Goal: Task Accomplishment & Management: Complete application form

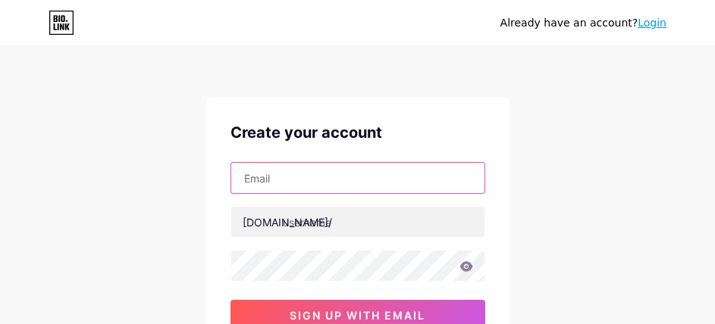
click at [297, 178] on input "text" at bounding box center [357, 178] width 253 height 30
paste input "[EMAIL_ADDRESS][DOMAIN_NAME]"
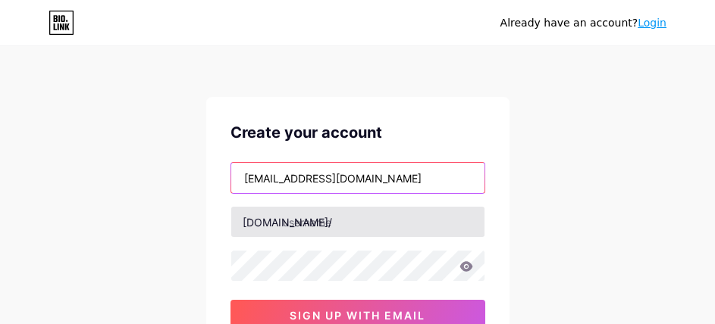
type input "[EMAIL_ADDRESS][DOMAIN_NAME]"
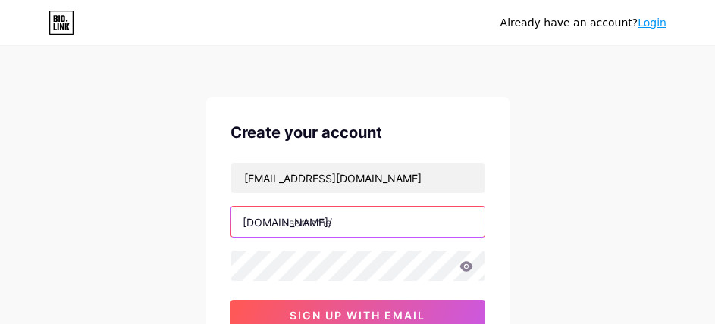
click at [324, 217] on input "text" at bounding box center [357, 222] width 253 height 30
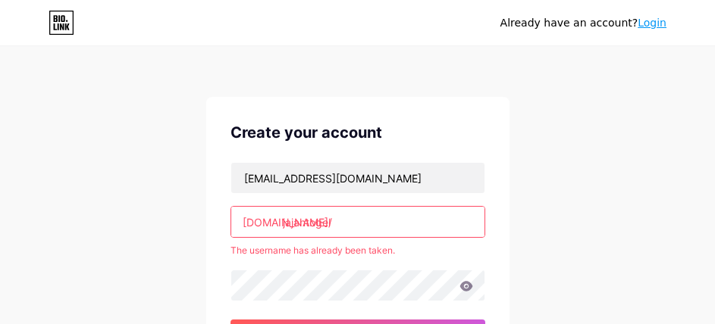
click at [349, 221] on input "jajantogel" at bounding box center [357, 222] width 253 height 30
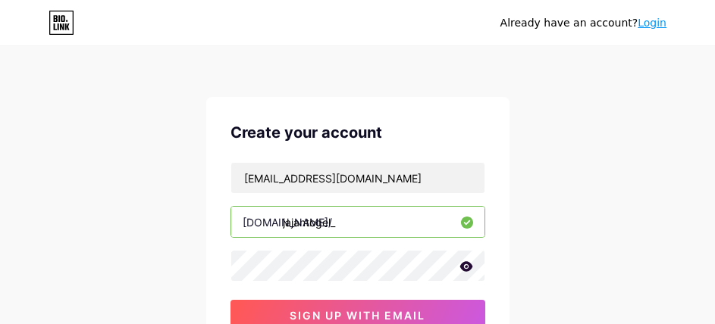
type input "jajantogel_"
click at [509, 192] on div "Already have an account? Login Create your account [EMAIL_ADDRESS][DOMAIN_NAME]…" at bounding box center [357, 290] width 715 height 580
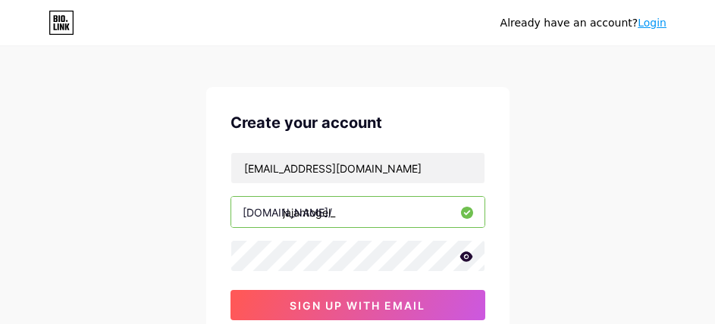
scroll to position [76, 0]
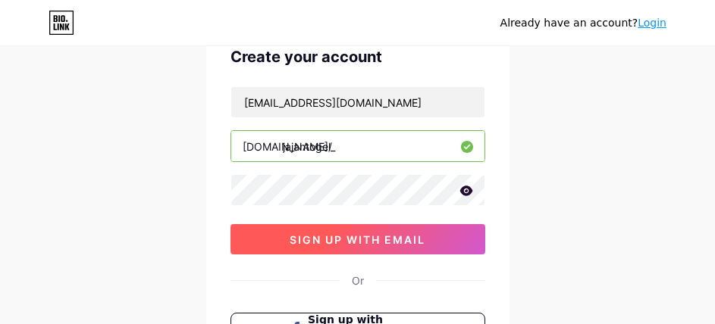
click at [378, 239] on span "sign up with email" at bounding box center [357, 239] width 136 height 13
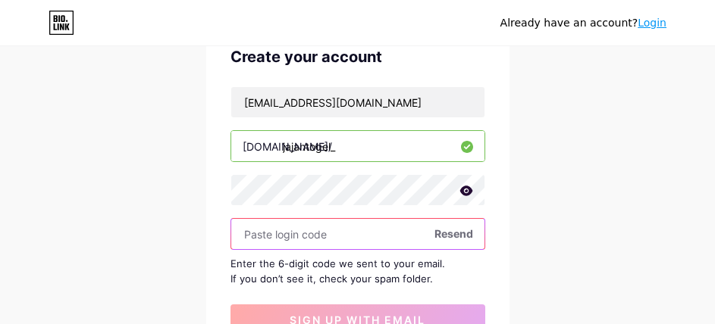
click at [296, 241] on input "text" at bounding box center [357, 234] width 253 height 30
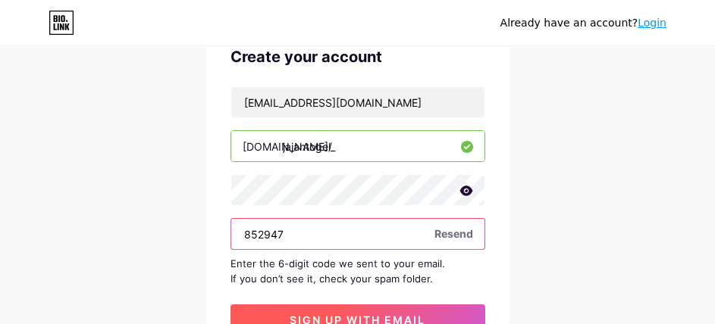
type input "852947"
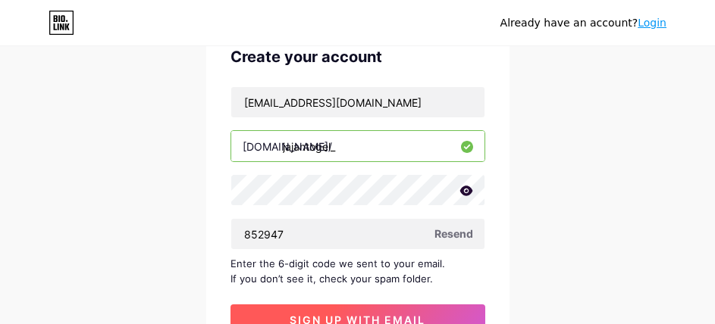
click at [405, 310] on button "sign up with email" at bounding box center [357, 320] width 255 height 30
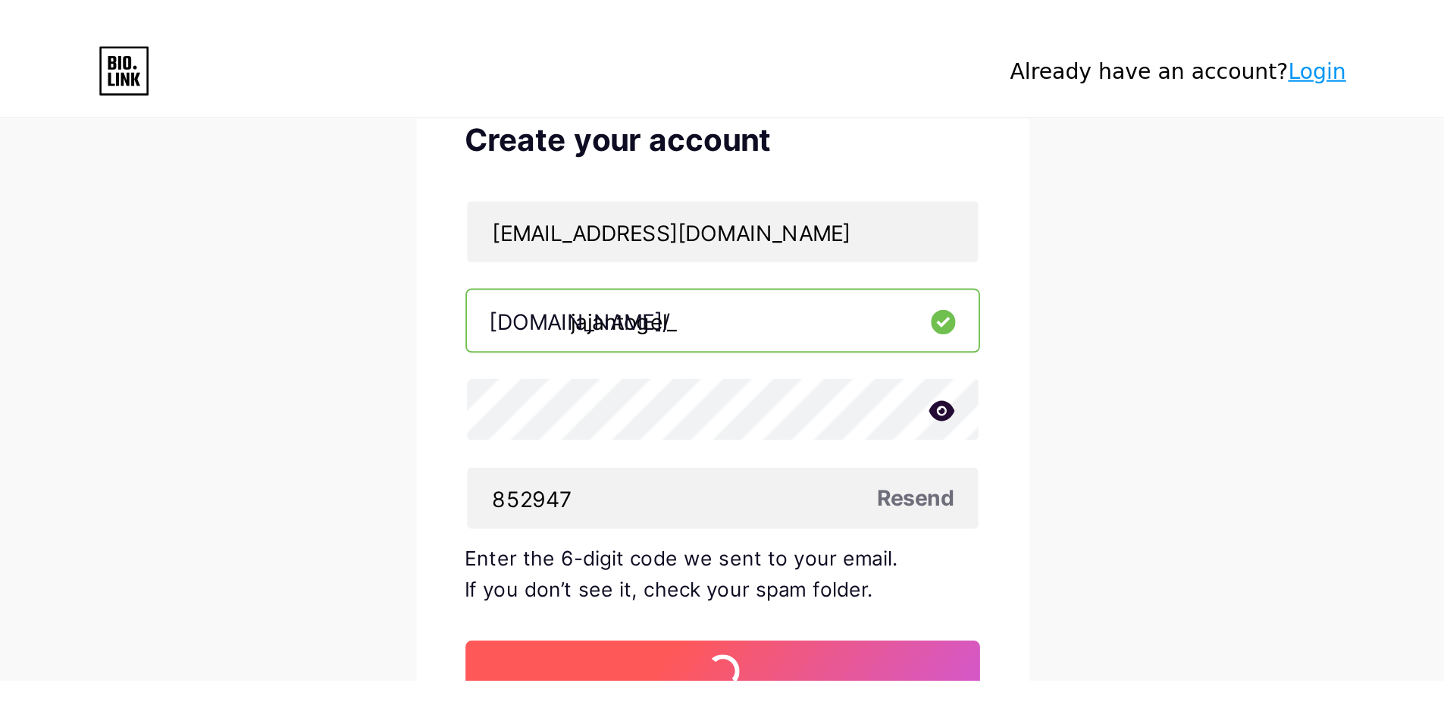
scroll to position [0, 0]
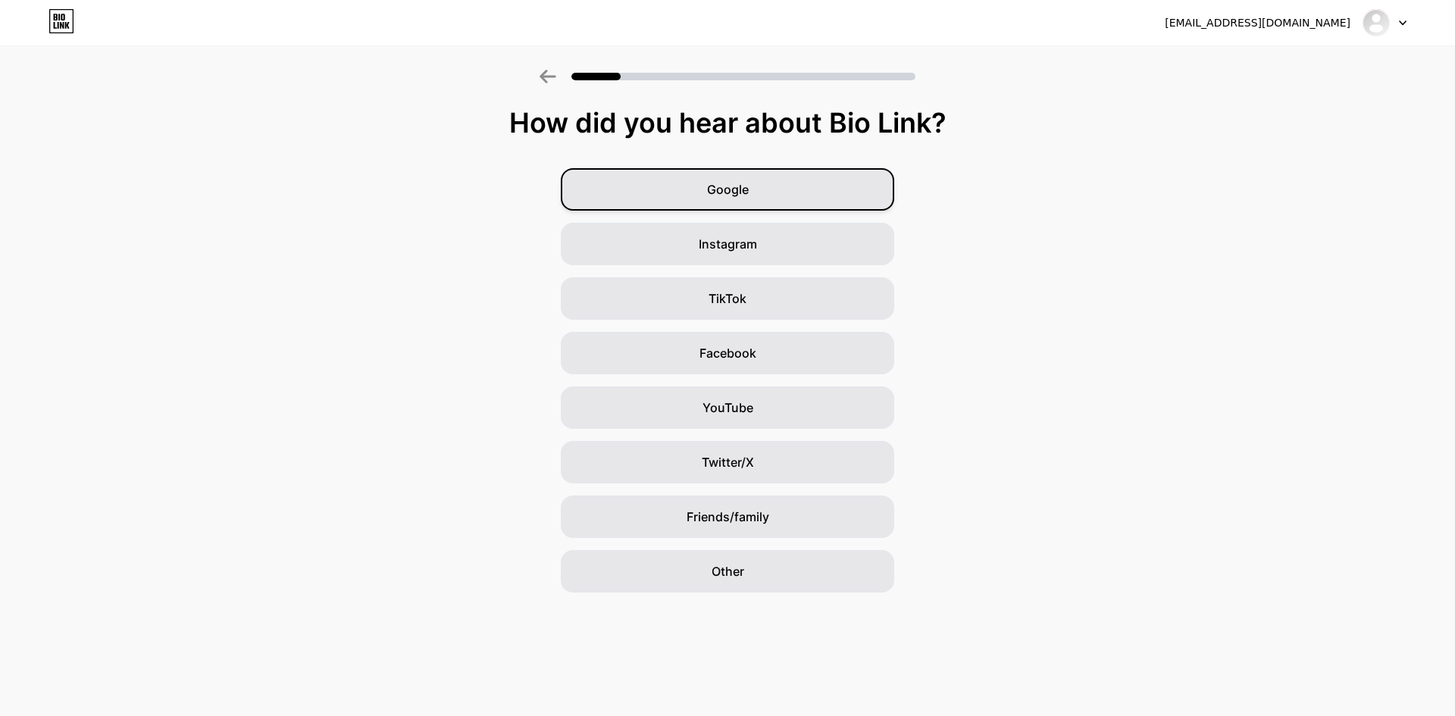
click at [714, 190] on div "Google" at bounding box center [727, 189] width 333 height 42
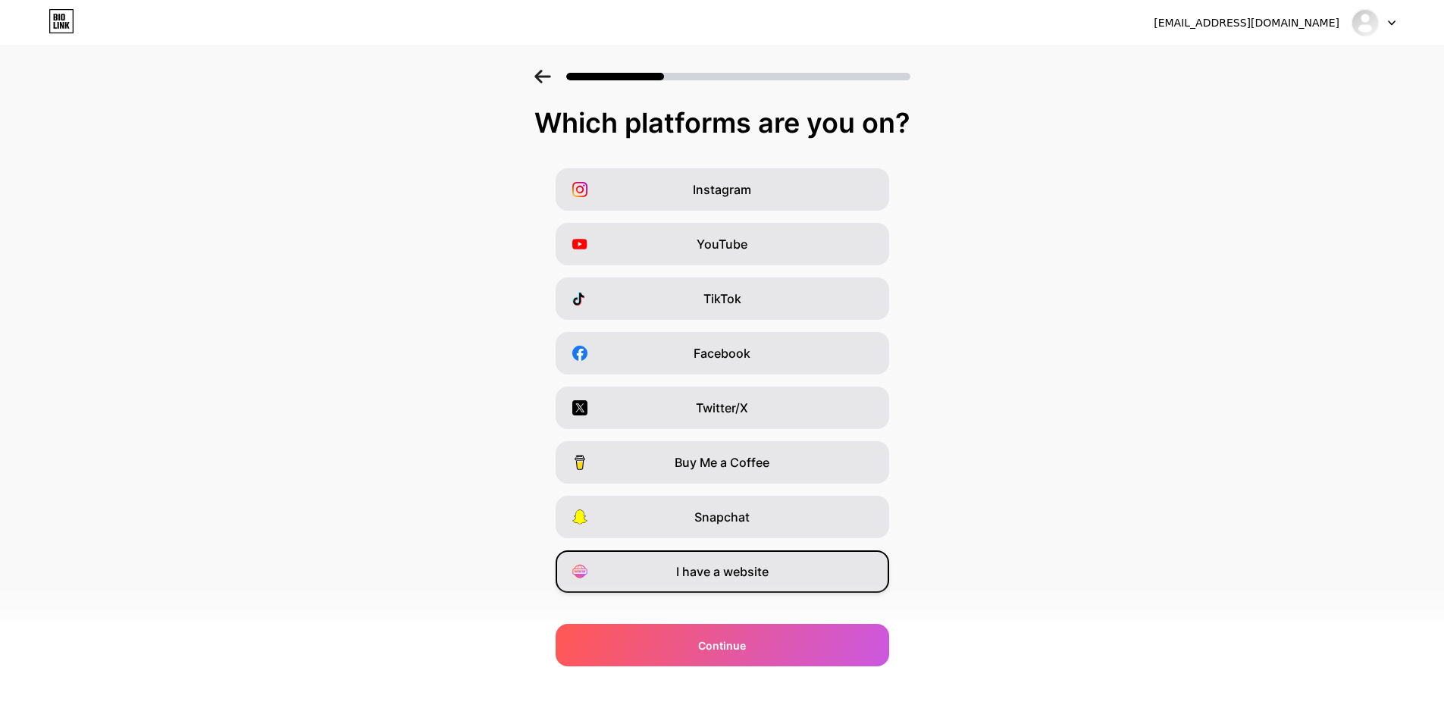
drag, startPoint x: 706, startPoint y: 580, endPoint x: 709, endPoint y: 568, distance: 12.5
click at [706, 324] on span "I have a website" at bounding box center [722, 571] width 92 height 18
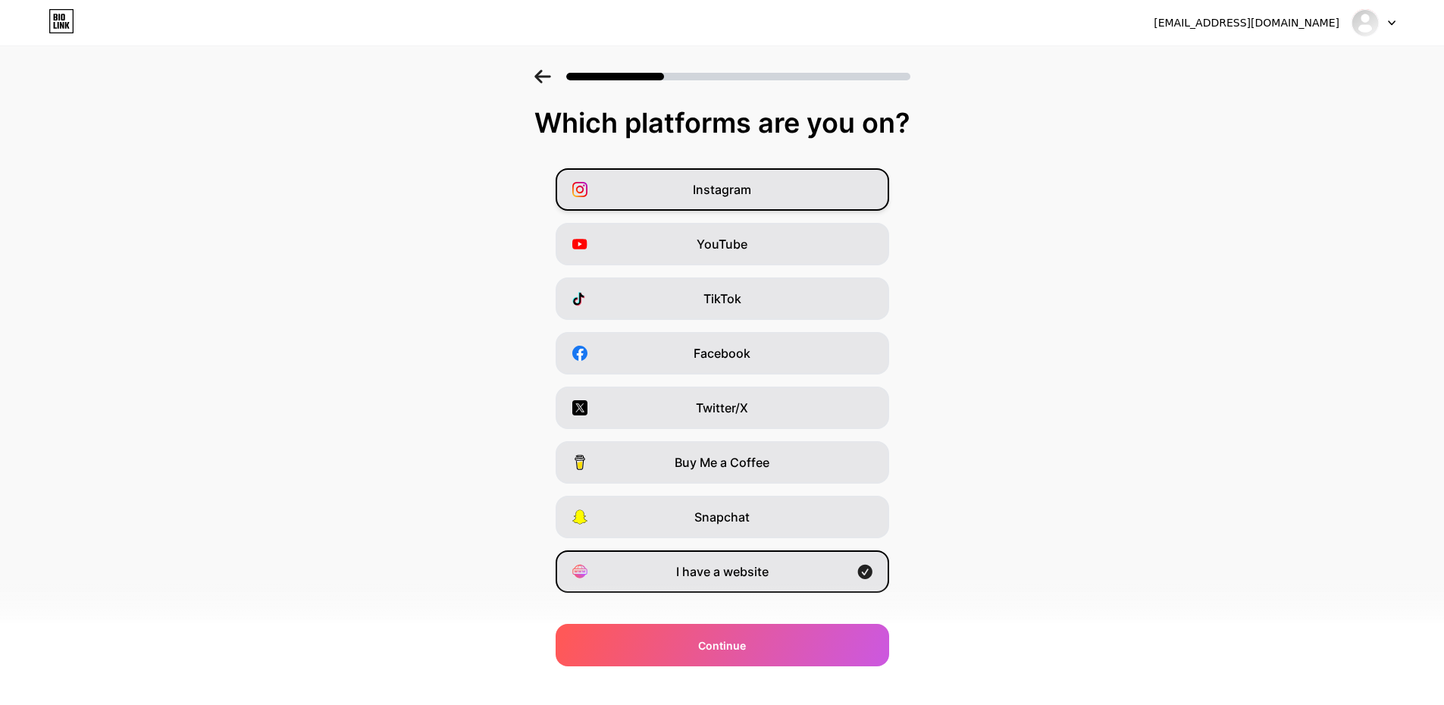
drag, startPoint x: 743, startPoint y: 239, endPoint x: 744, endPoint y: 203, distance: 35.6
click at [714, 236] on span "YouTube" at bounding box center [721, 244] width 51 height 18
click at [714, 192] on span "Instagram" at bounding box center [722, 189] width 58 height 18
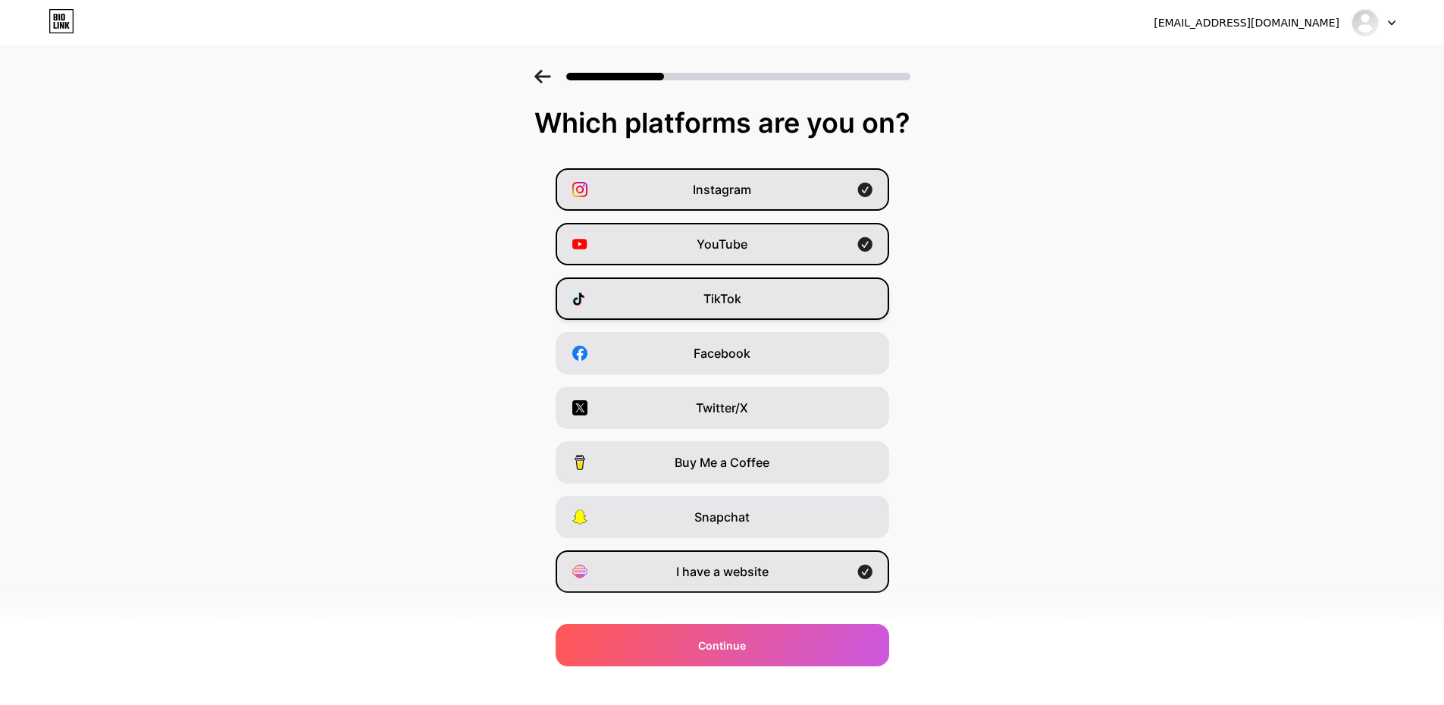
click at [714, 297] on div "TikTok" at bounding box center [721, 298] width 333 height 42
click at [714, 324] on div "Instagram YouTube TikTok Facebook Twitter/X Buy Me a Coffee Snapchat I have a w…" at bounding box center [722, 380] width 1428 height 424
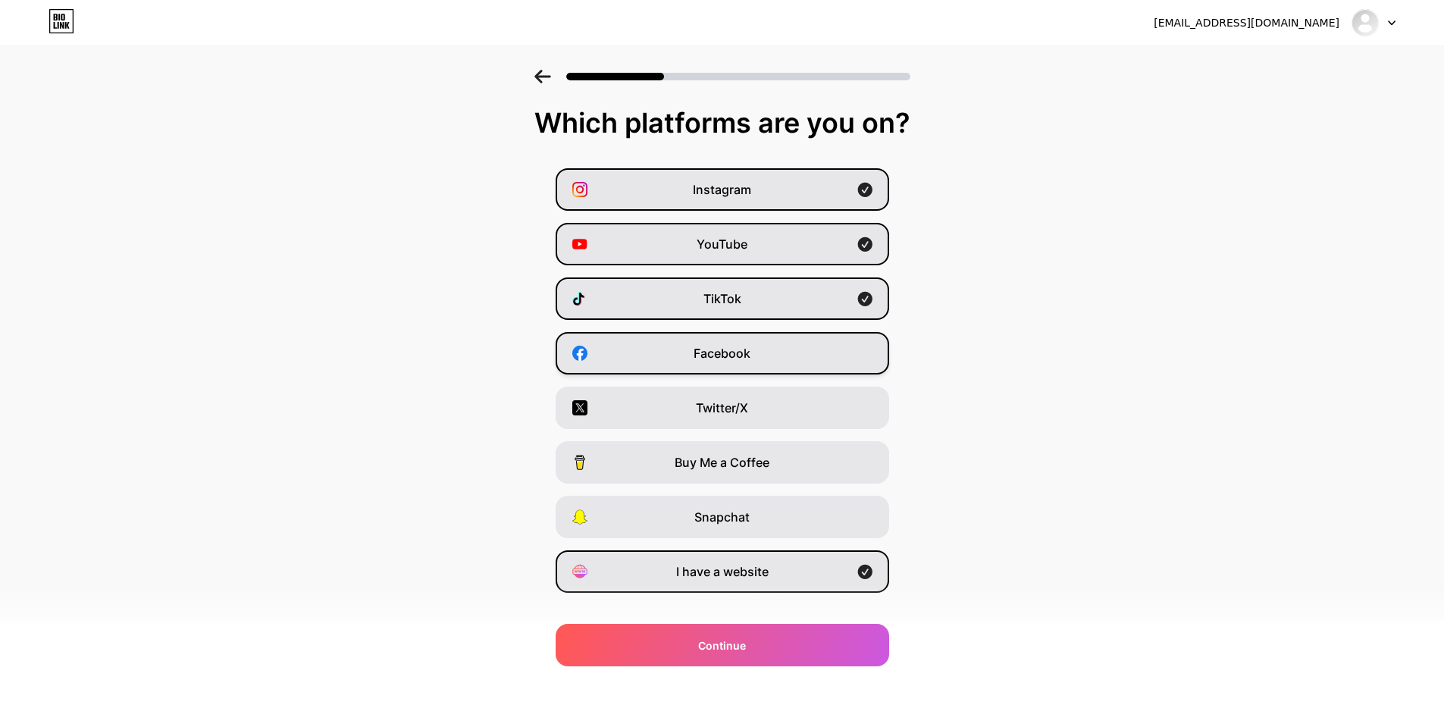
drag, startPoint x: 756, startPoint y: 341, endPoint x: 771, endPoint y: 374, distance: 36.3
click at [714, 324] on div "Facebook" at bounding box center [721, 353] width 333 height 42
click at [714, 324] on div "Twitter/X" at bounding box center [721, 407] width 333 height 42
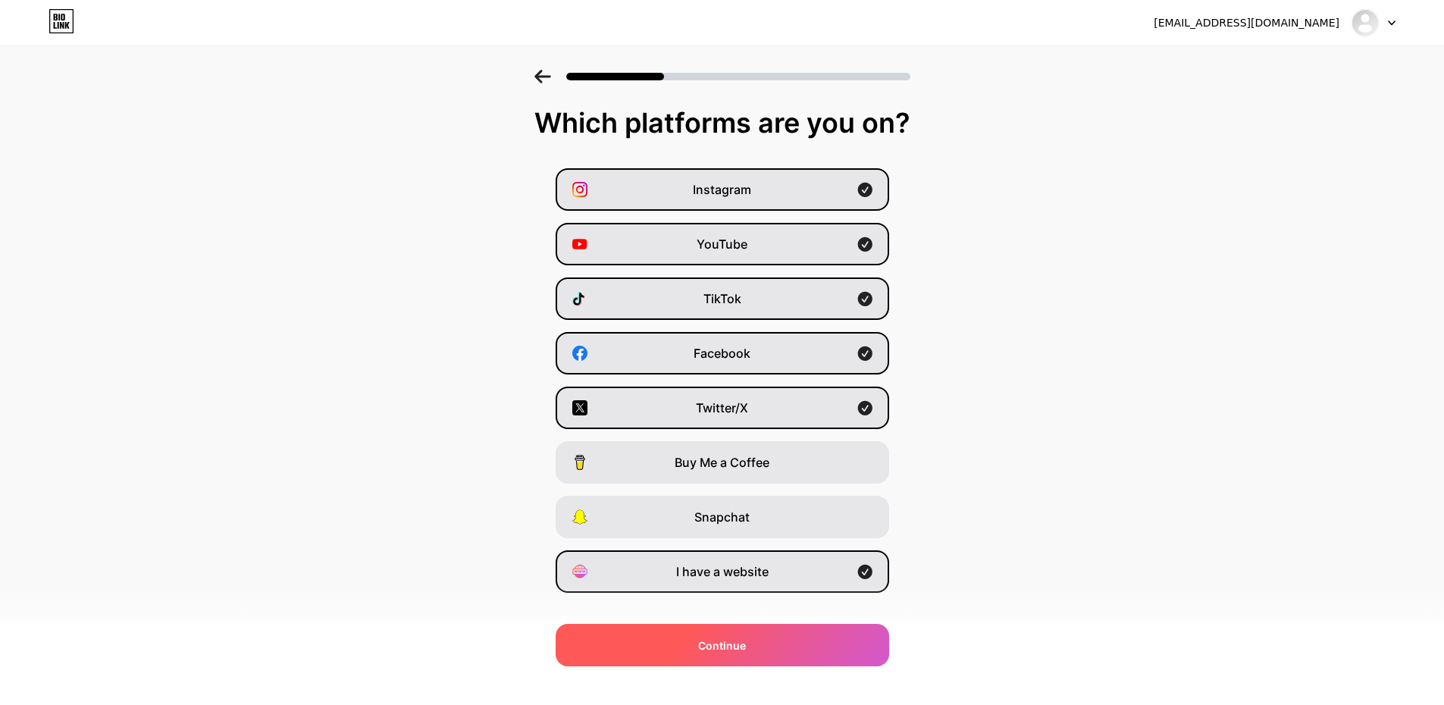
click at [714, 324] on div "Continue" at bounding box center [721, 645] width 333 height 42
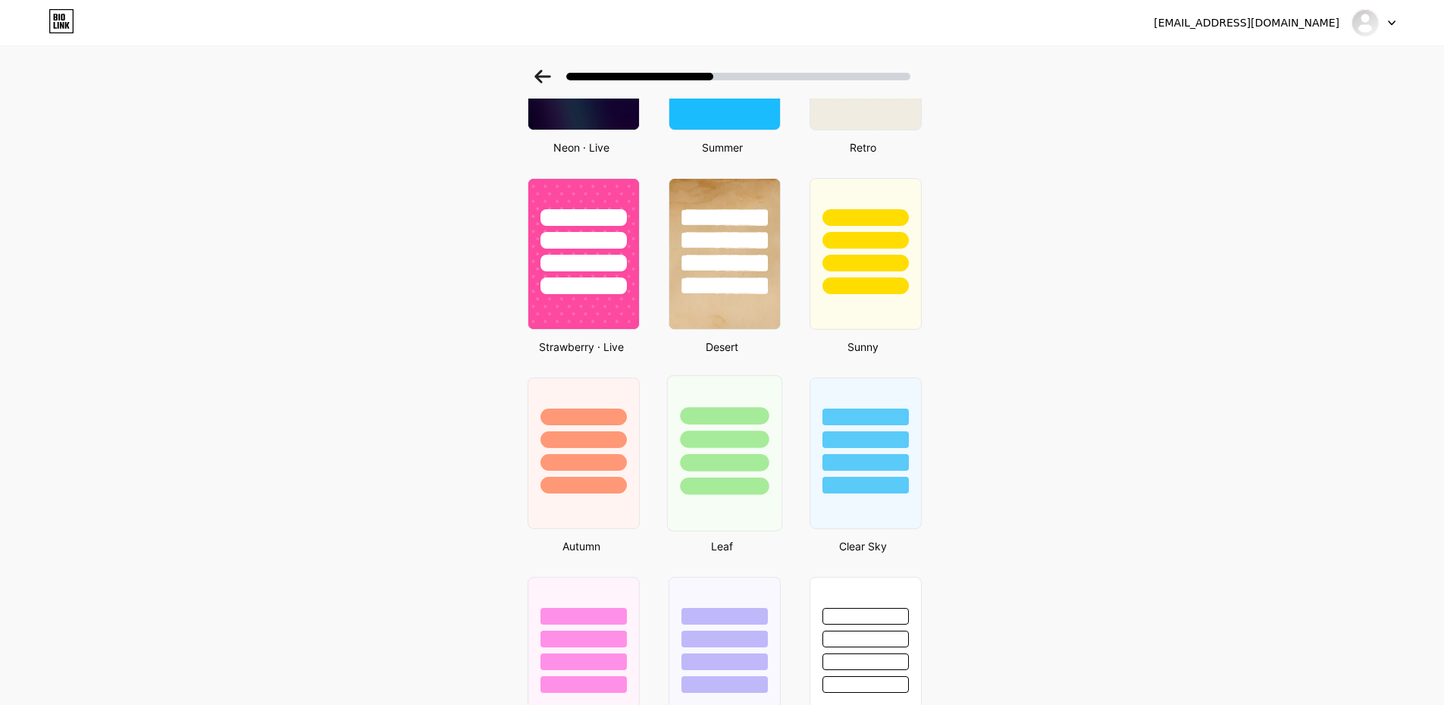
scroll to position [834, 0]
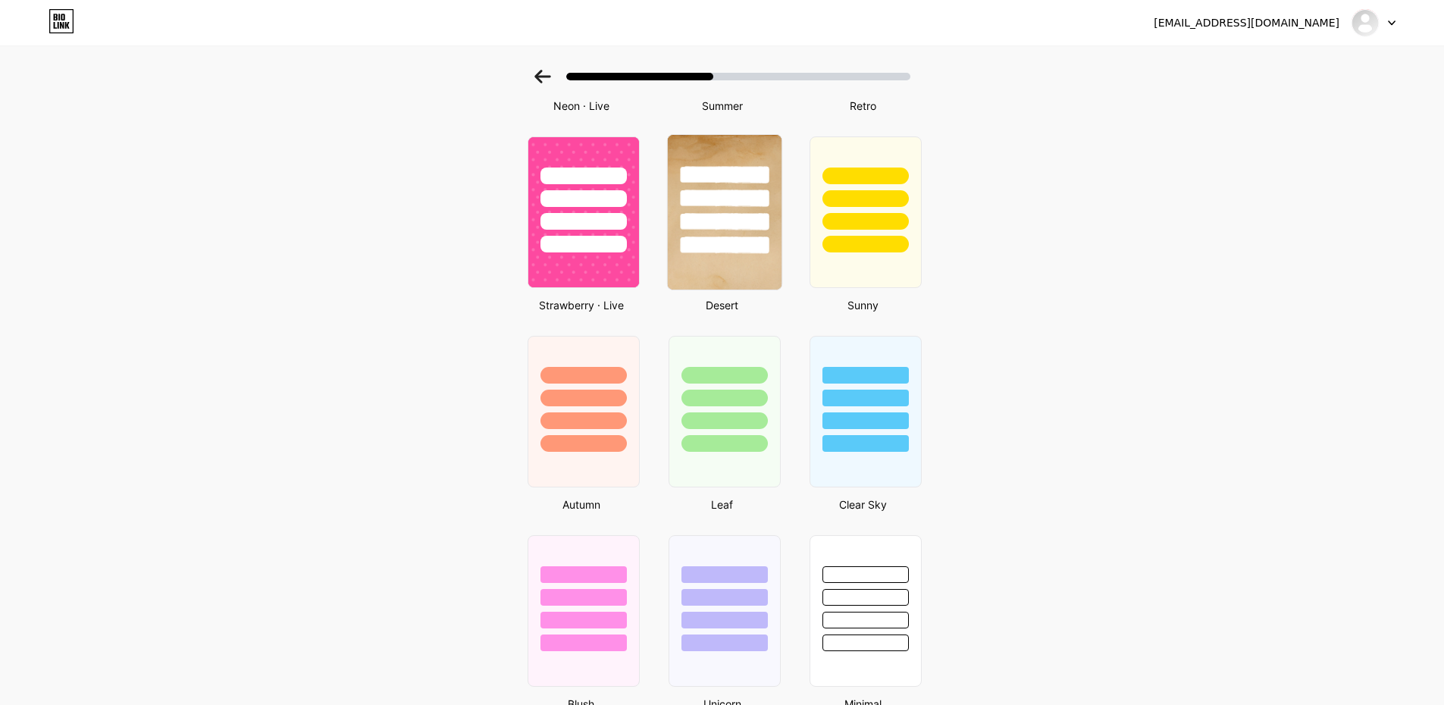
click at [714, 218] on div at bounding box center [724, 221] width 89 height 17
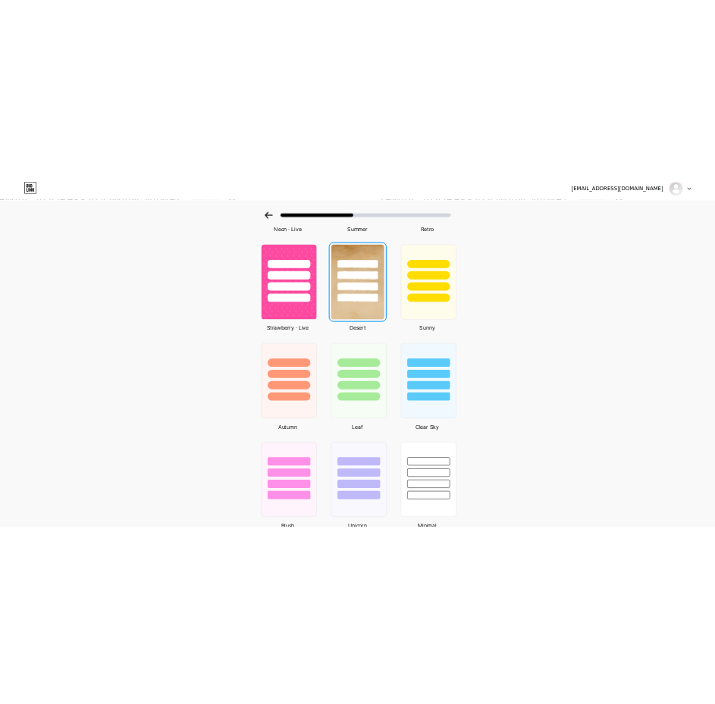
scroll to position [0, 0]
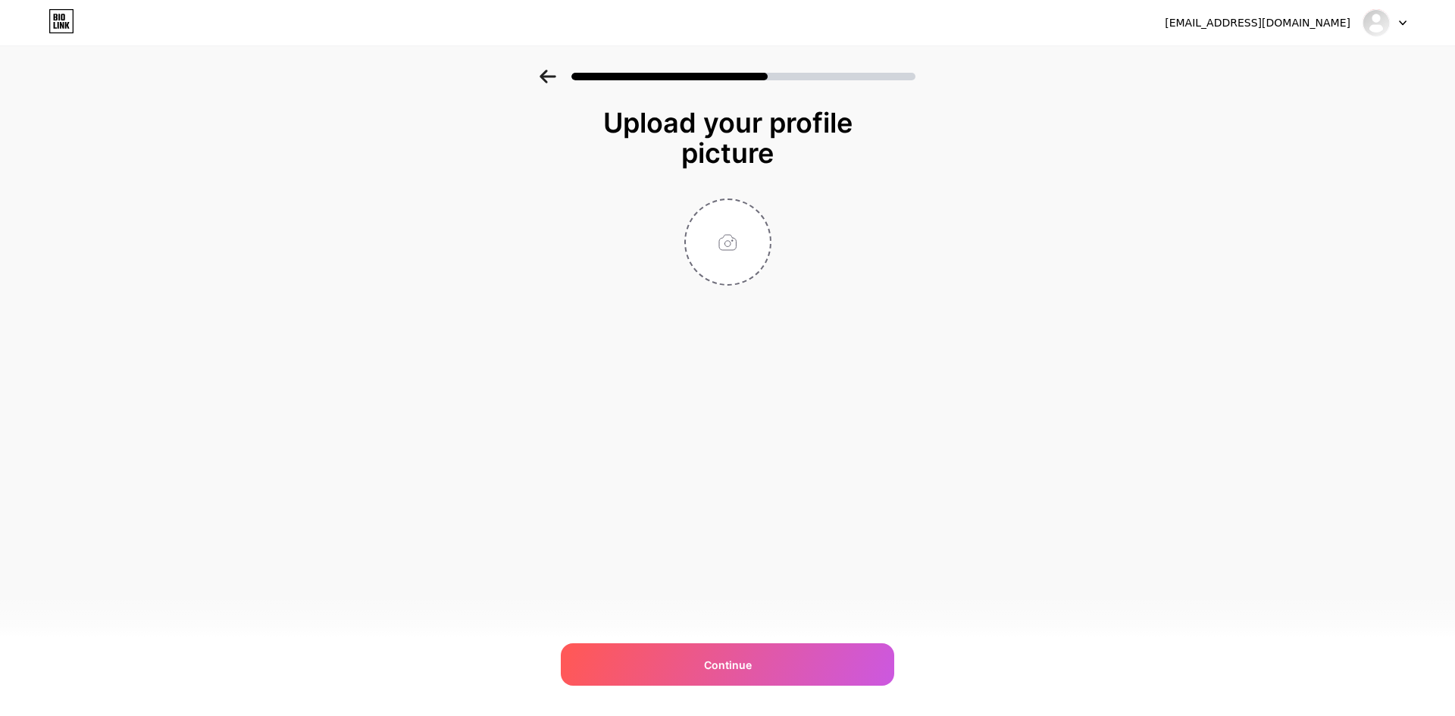
click at [714, 198] on div "Upload your profile picture Continue" at bounding box center [727, 197] width 303 height 178
click at [714, 235] on input "file" at bounding box center [728, 242] width 84 height 84
type input "C:\fakepath\Icon Jajantogel.png"
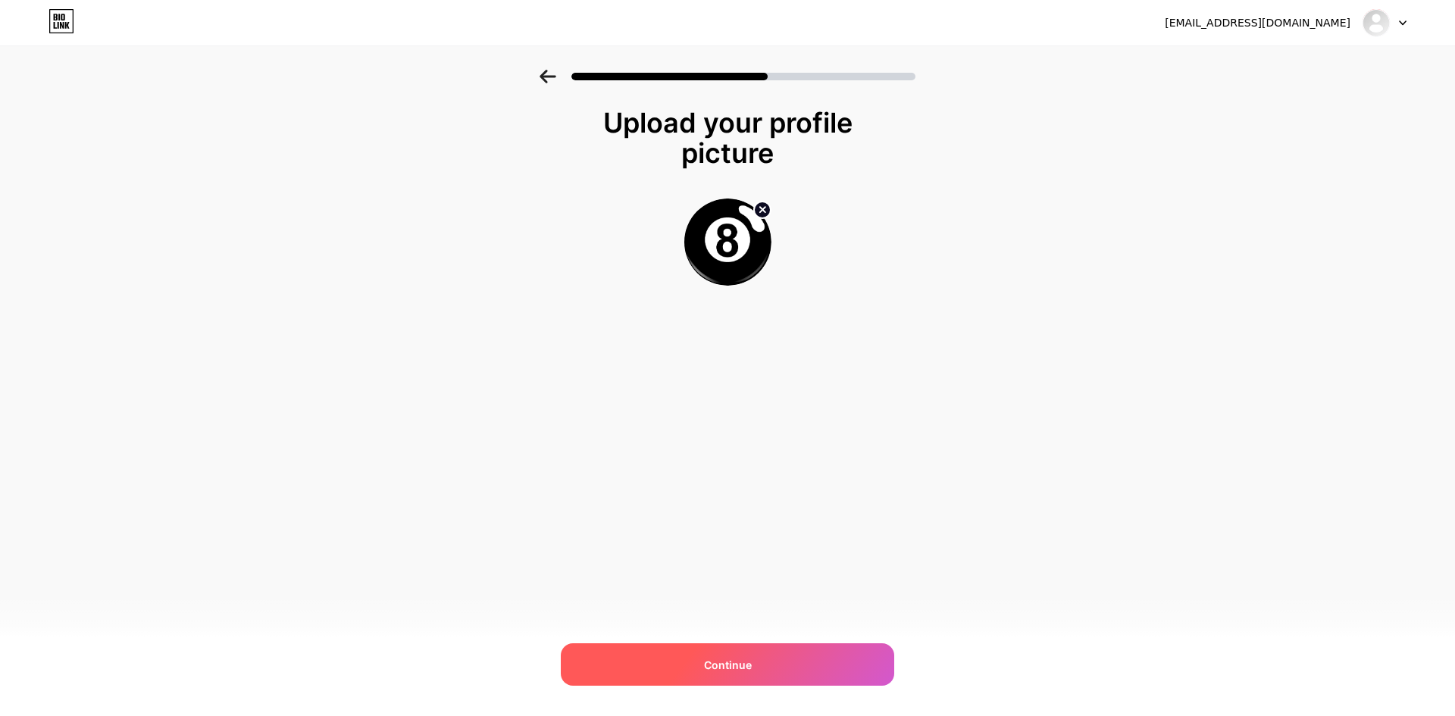
click at [714, 324] on span "Continue" at bounding box center [728, 665] width 48 height 16
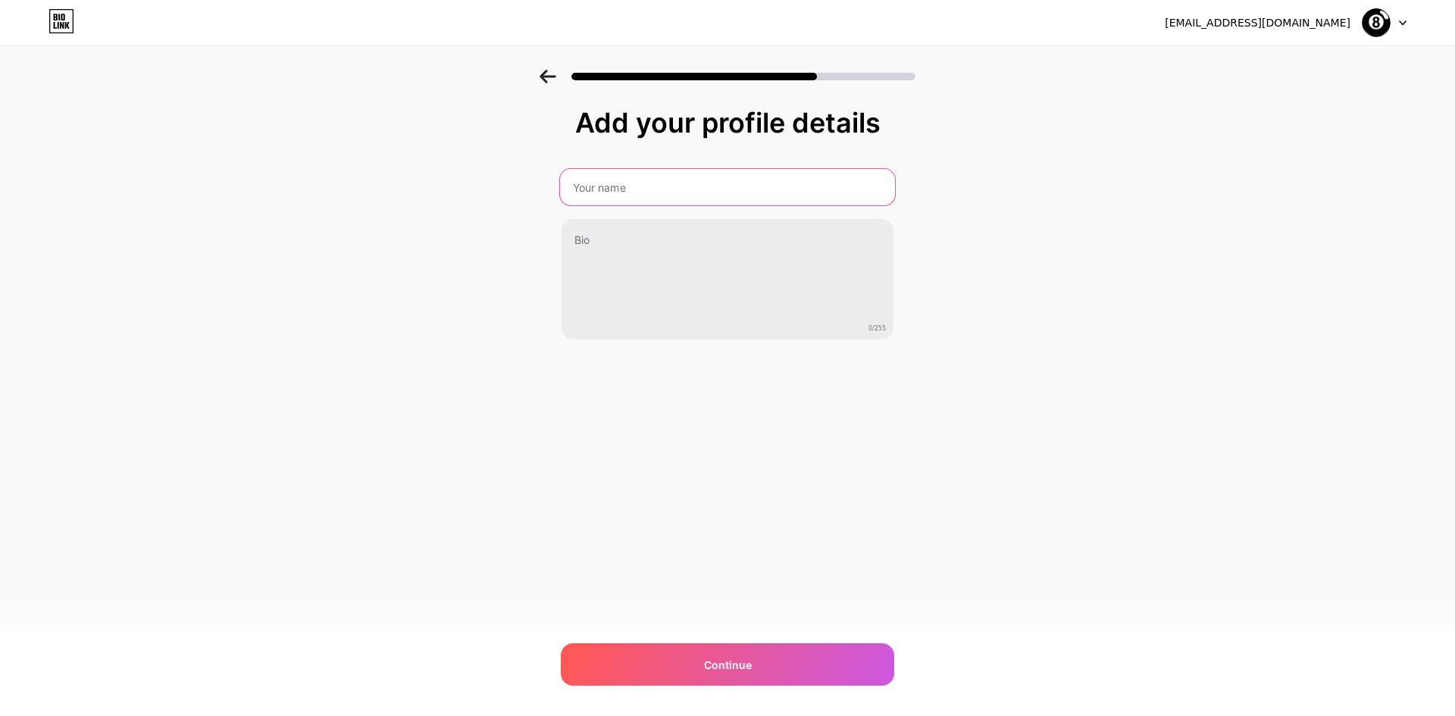
click at [633, 185] on input "text" at bounding box center [727, 187] width 335 height 36
type input "JAJANTOGEL"
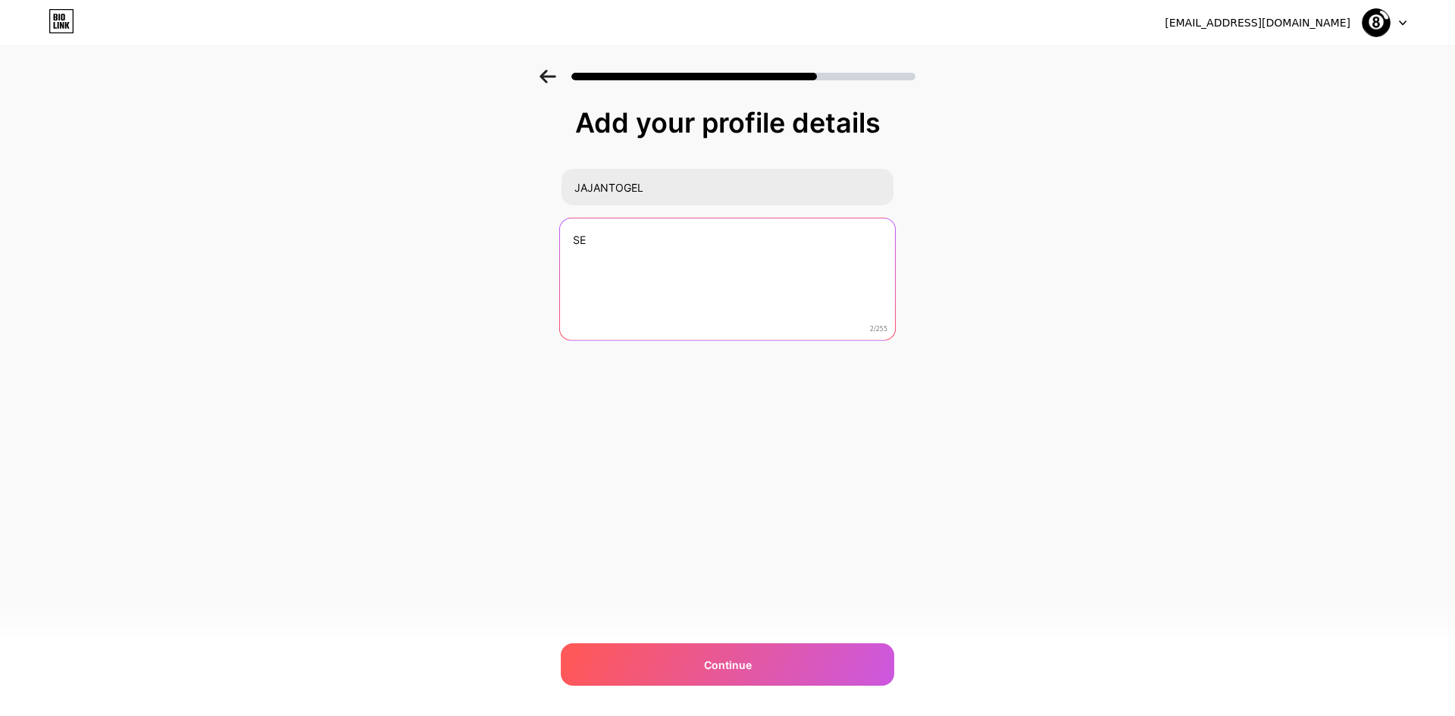
type textarea "S"
type textarea "s"
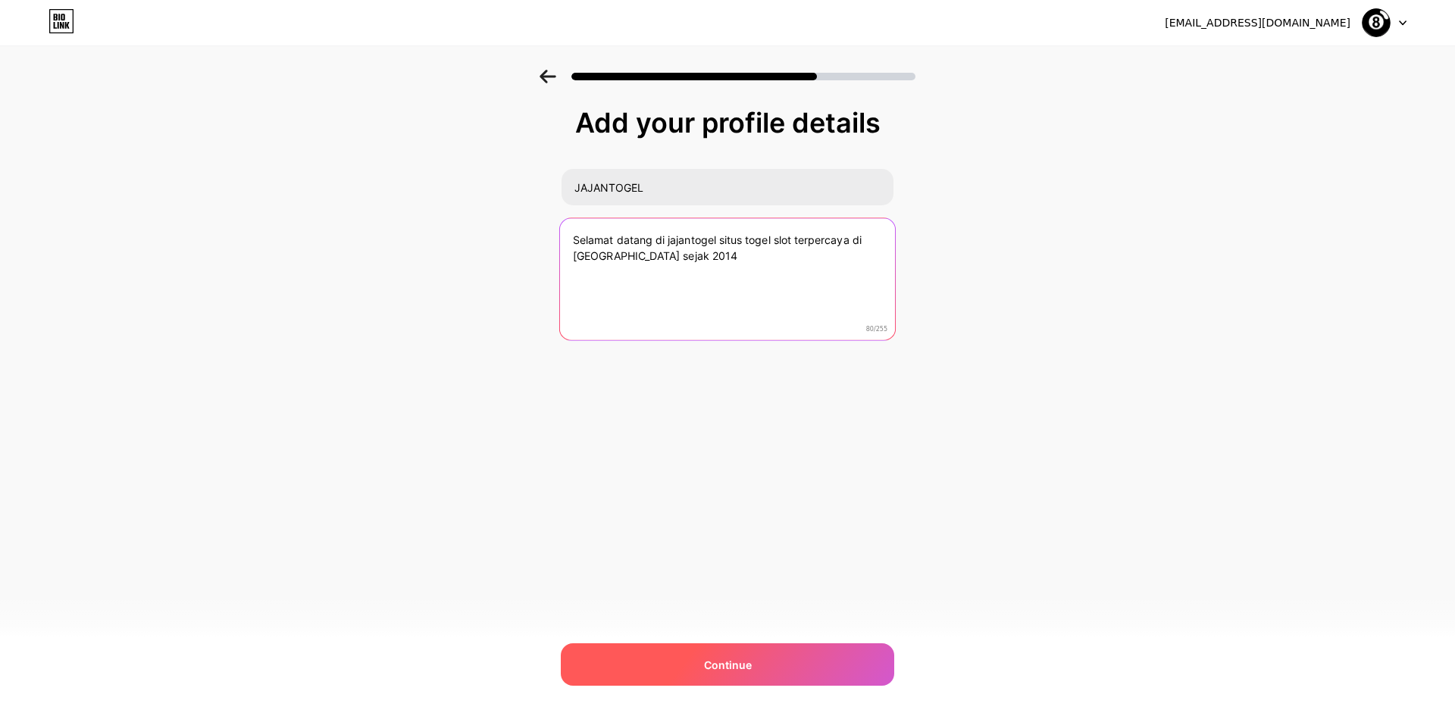
type textarea "Selamat datang di jajantogel situs togel slot terpercaya di [GEOGRAPHIC_DATA] s…"
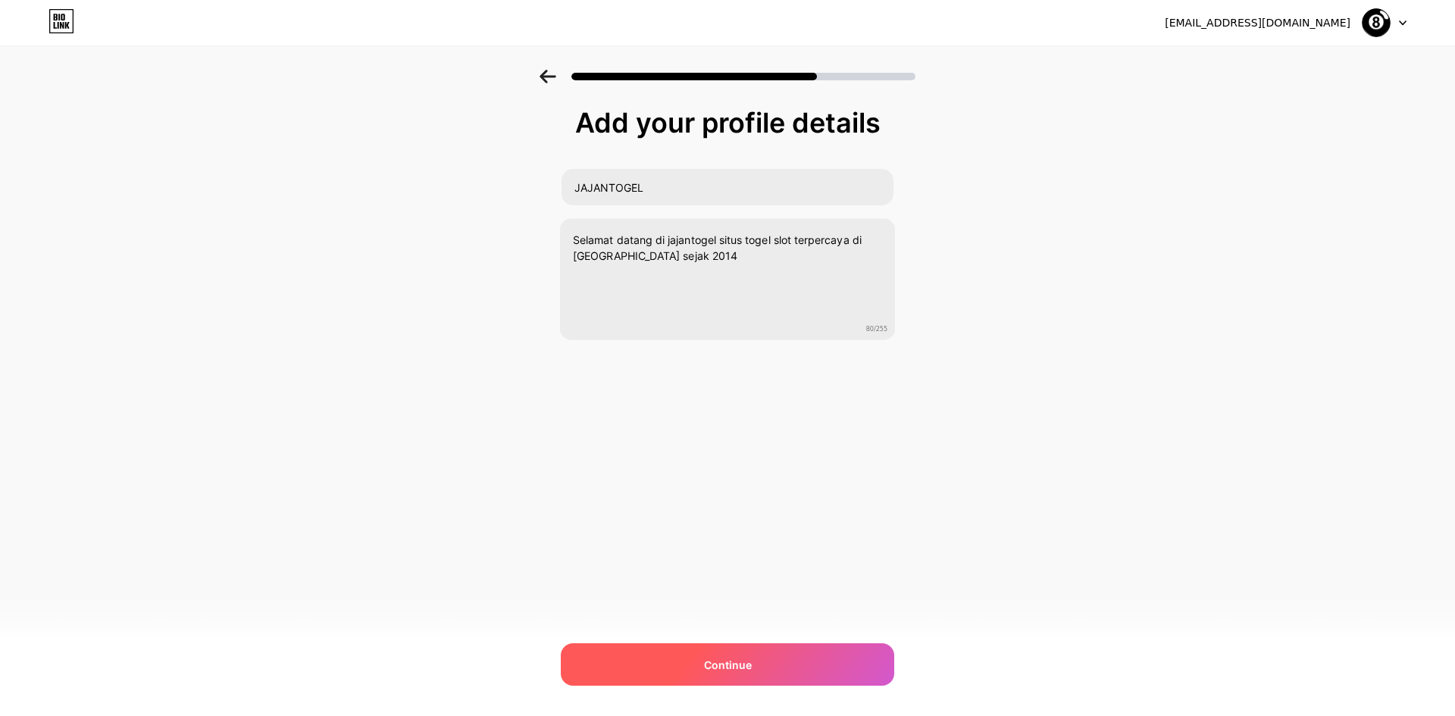
click at [714, 324] on div "Continue" at bounding box center [727, 664] width 333 height 42
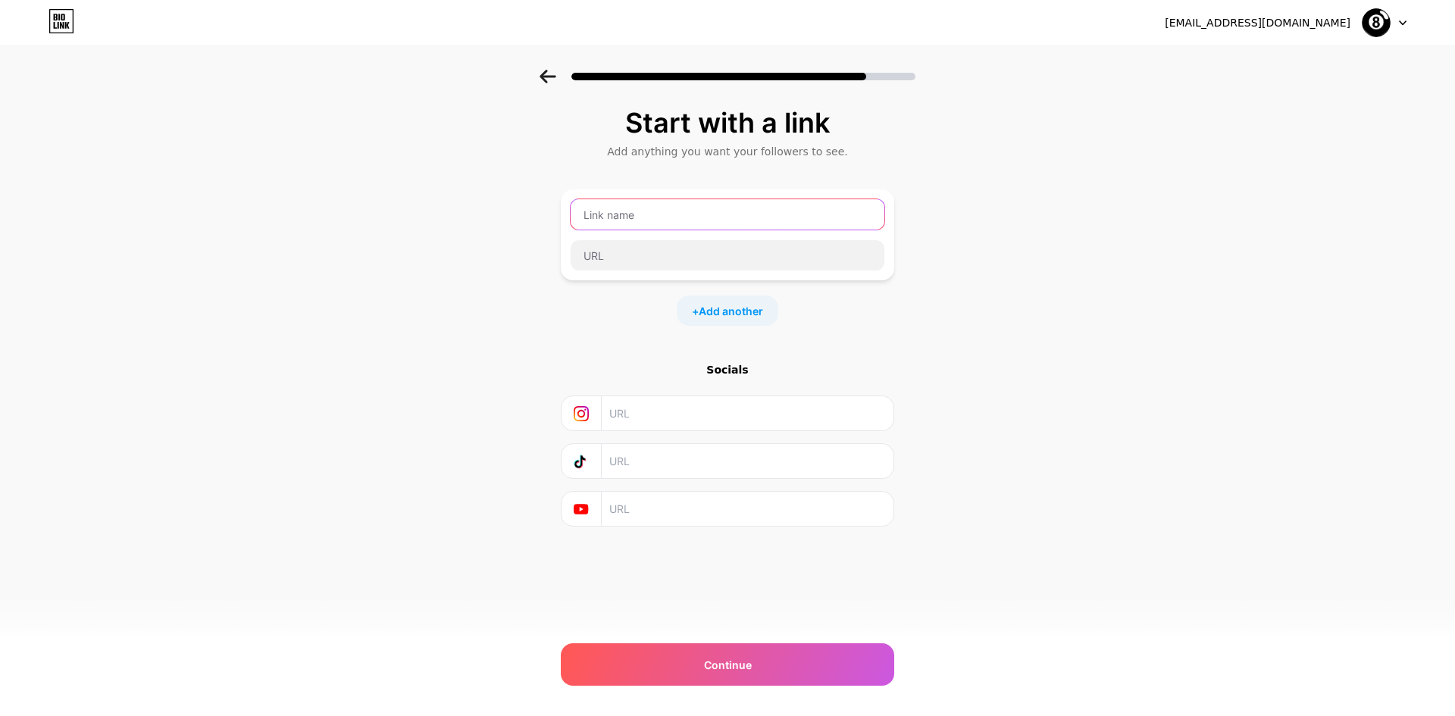
click at [627, 201] on input "text" at bounding box center [728, 214] width 314 height 30
type input "s"
type input "Situs Toto Jajantogel"
click at [668, 248] on input "text" at bounding box center [728, 255] width 314 height 30
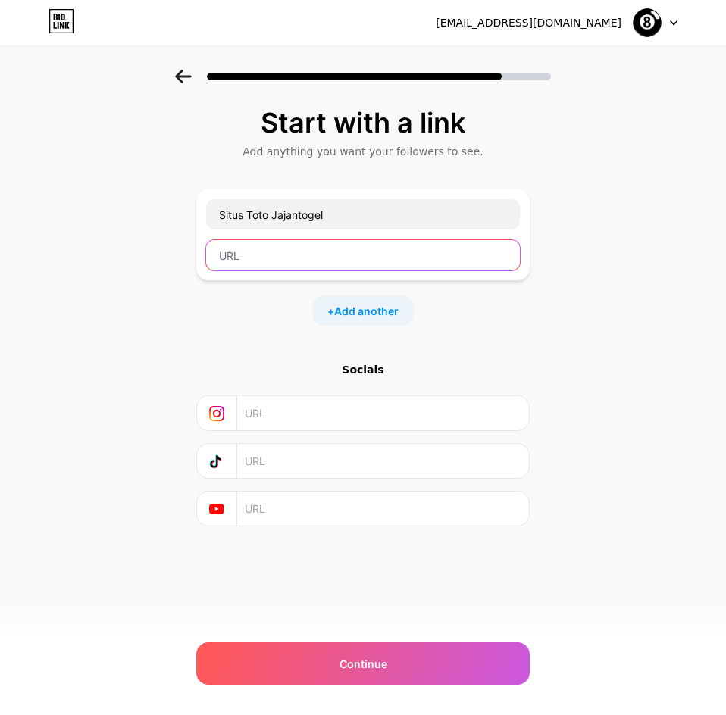
click at [294, 263] on input "text" at bounding box center [363, 255] width 314 height 30
paste input "[URL][DOMAIN_NAME]"
type input "[URL][DOMAIN_NAME]"
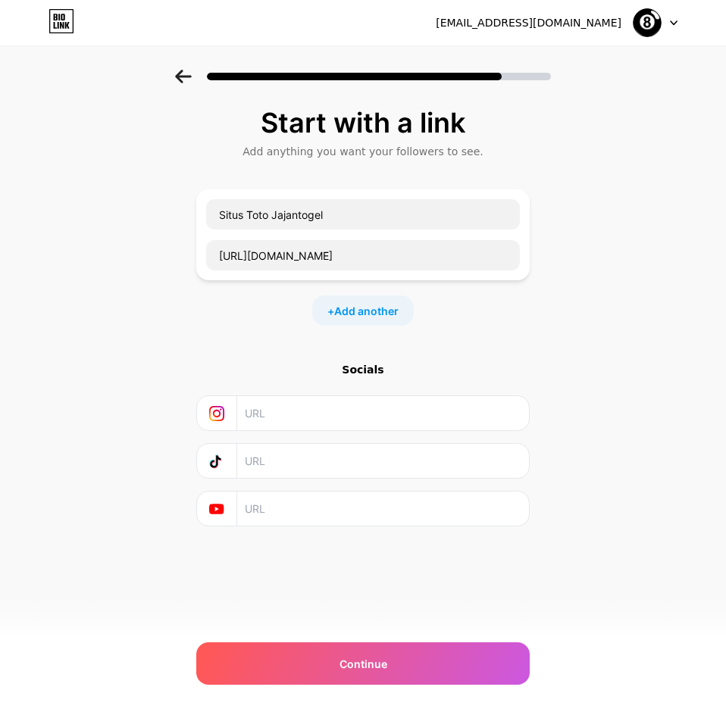
click at [357, 302] on div "+ Add another" at bounding box center [363, 311] width 102 height 30
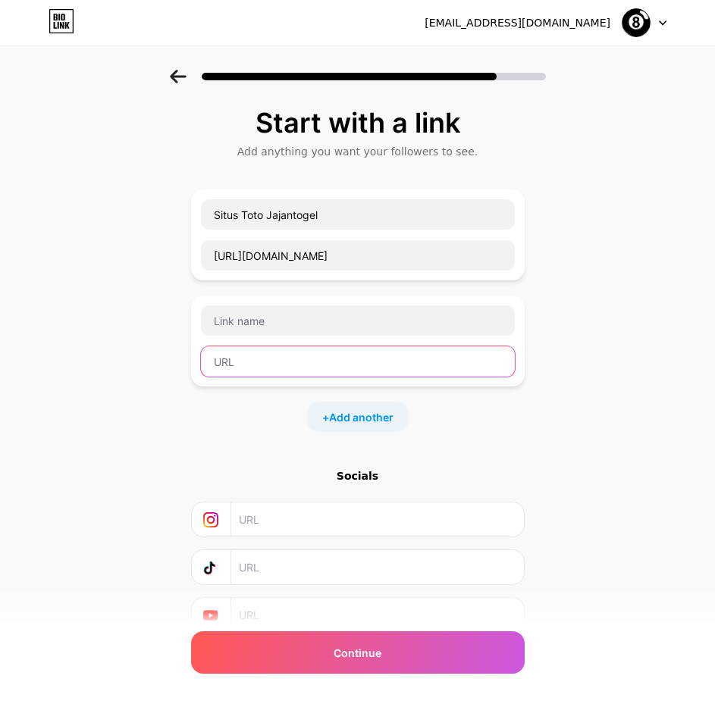
click at [244, 324] on input "text" at bounding box center [358, 361] width 314 height 30
paste input "[URL][DOMAIN_NAME][PERSON_NAME]"
type input "[URL][DOMAIN_NAME][PERSON_NAME]"
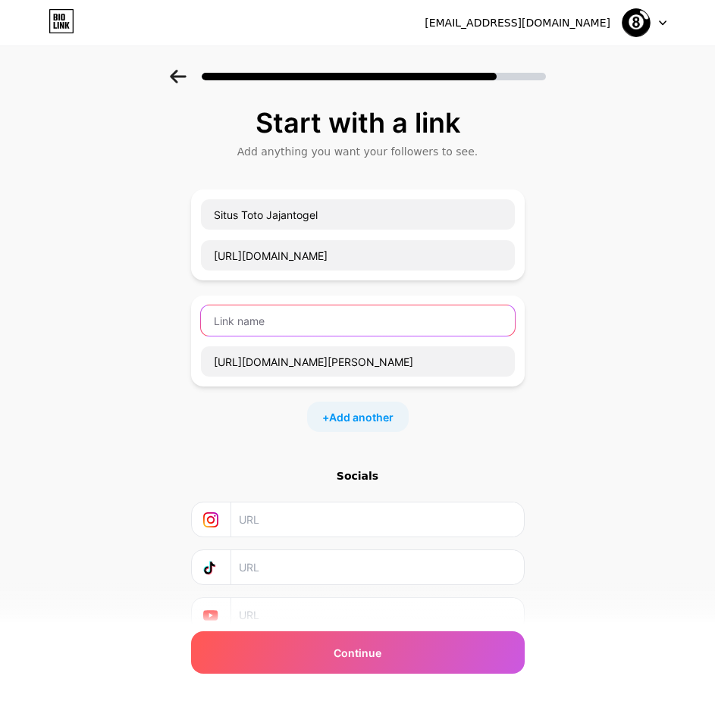
click at [280, 324] on input "text" at bounding box center [358, 320] width 314 height 30
paste input "Login Jajantogel"
type input "Login Jajantogel"
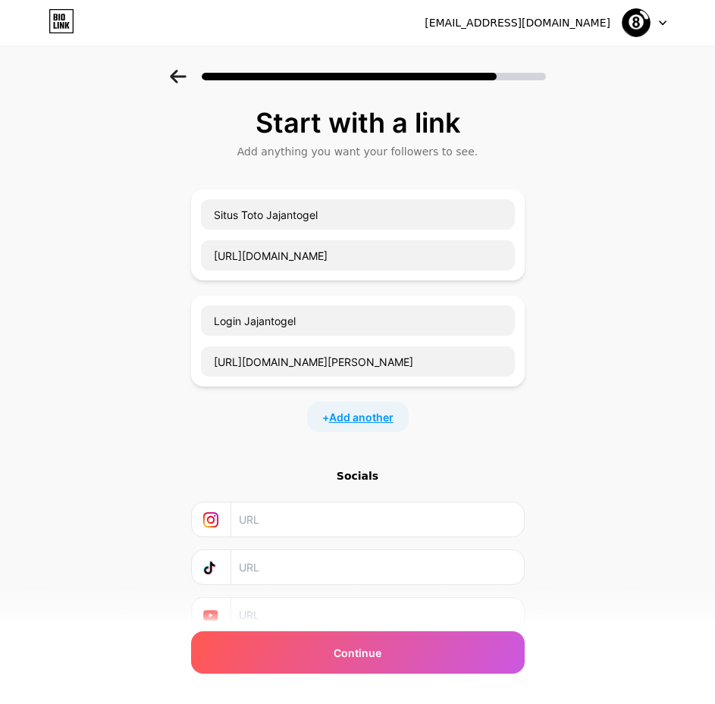
click at [344, 324] on span "Add another" at bounding box center [361, 417] width 64 height 16
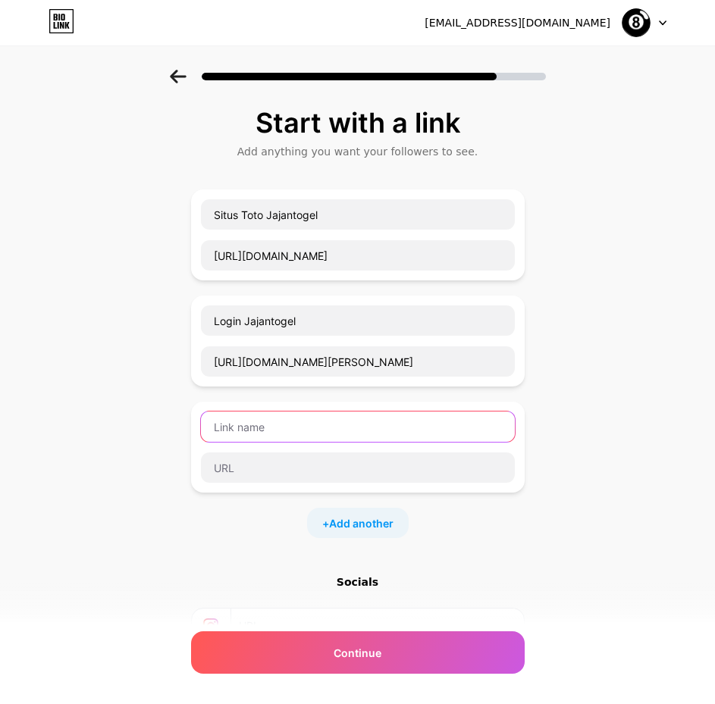
drag, startPoint x: 253, startPoint y: 435, endPoint x: 130, endPoint y: 461, distance: 126.3
click at [253, 324] on input "text" at bounding box center [358, 426] width 314 height 30
paste input "Daftar Jajantogel"
type input "Daftar Jajantogel"
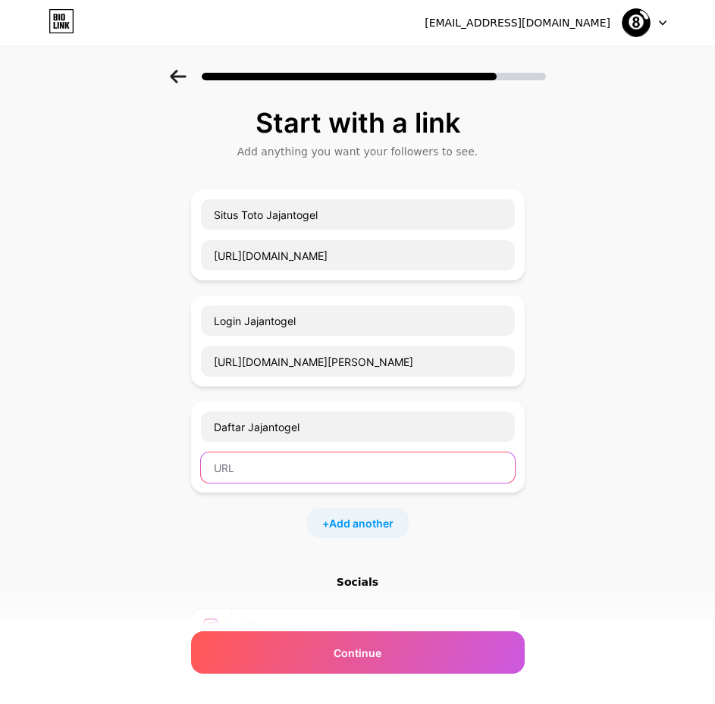
click at [321, 324] on input "text" at bounding box center [358, 467] width 314 height 30
paste input "[URL][DOMAIN_NAME][PERSON_NAME]"
type input "[URL][DOMAIN_NAME][PERSON_NAME]"
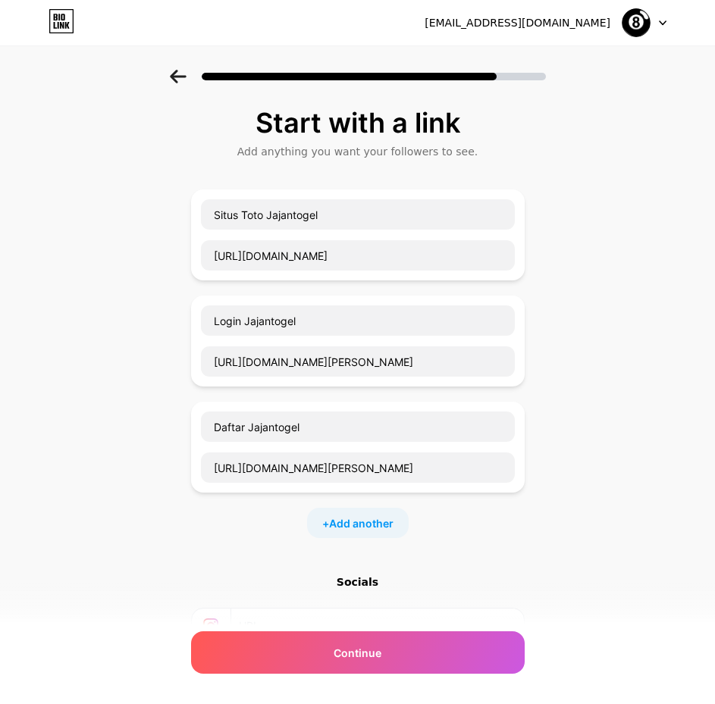
click at [346, 324] on div "+ Add another" at bounding box center [358, 523] width 102 height 30
click at [251, 324] on input "text" at bounding box center [358, 573] width 314 height 30
paste input "[URL][DOMAIN_NAME]"
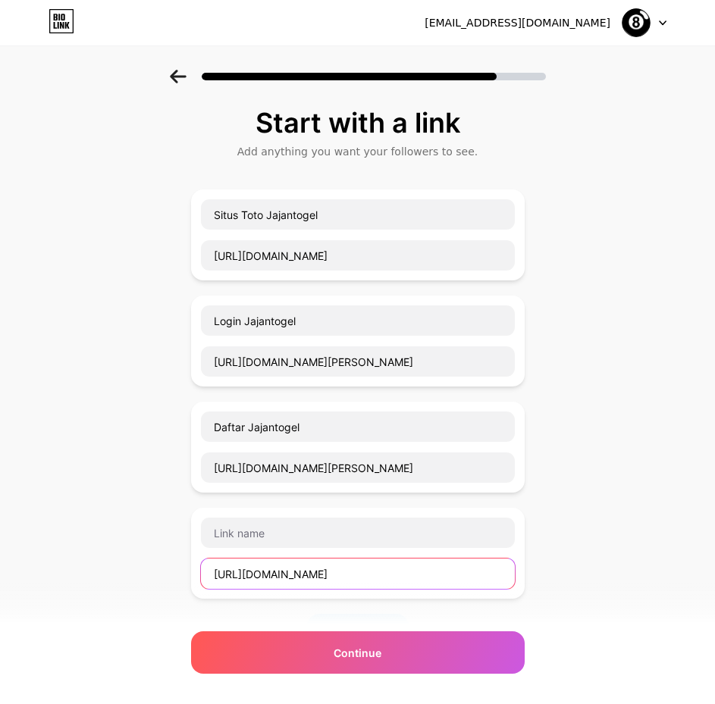
type input "[URL][DOMAIN_NAME]"
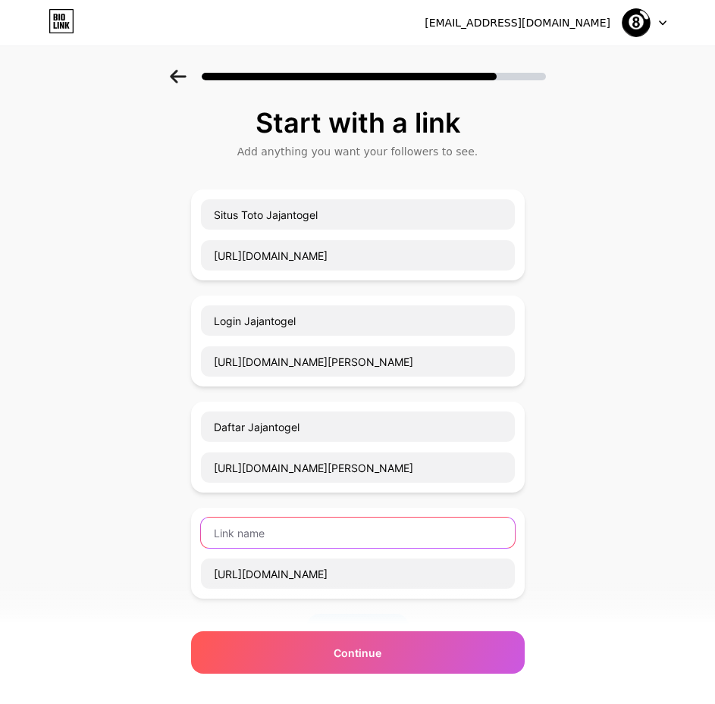
click at [237, 324] on input "text" at bounding box center [358, 533] width 314 height 30
paste input "Slot Online Jajantogel"
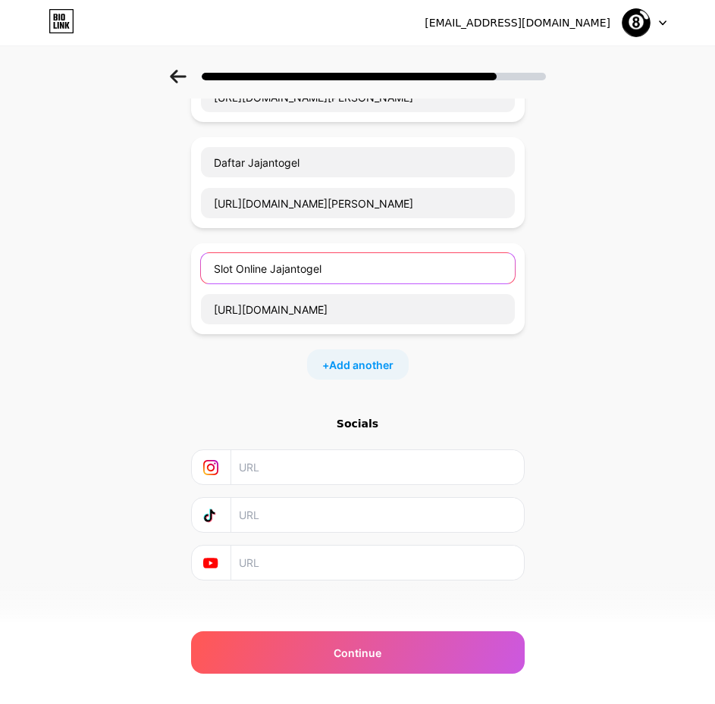
scroll to position [277, 0]
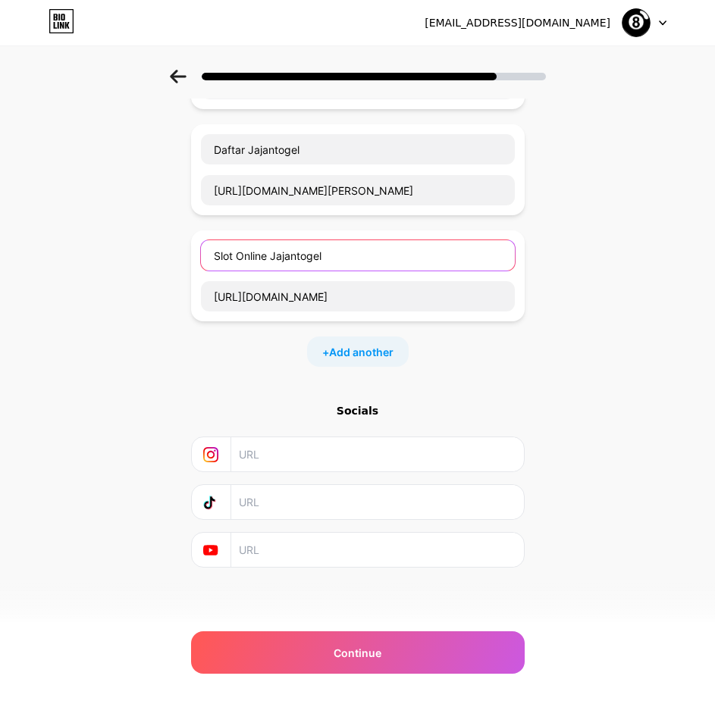
type input "Slot Online Jajantogel"
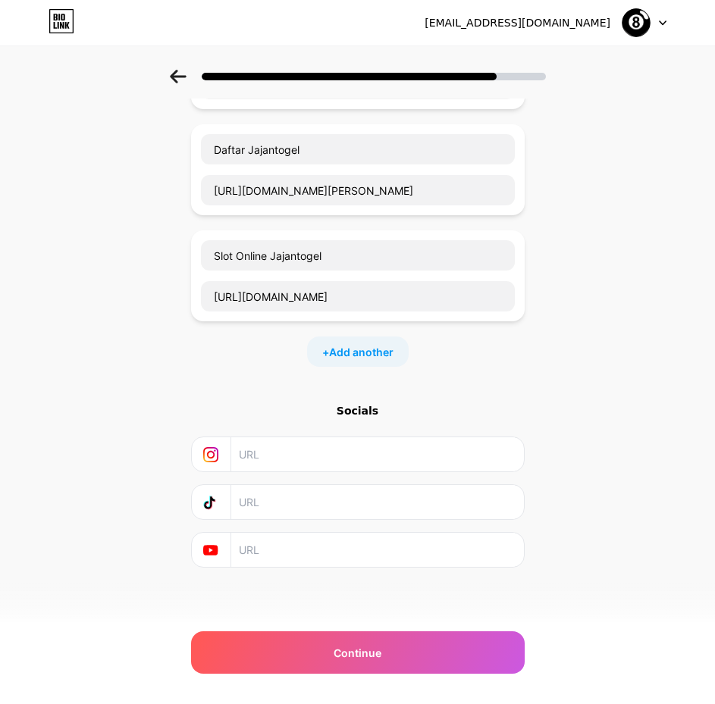
click at [368, 324] on div "+ Add another" at bounding box center [358, 351] width 102 height 30
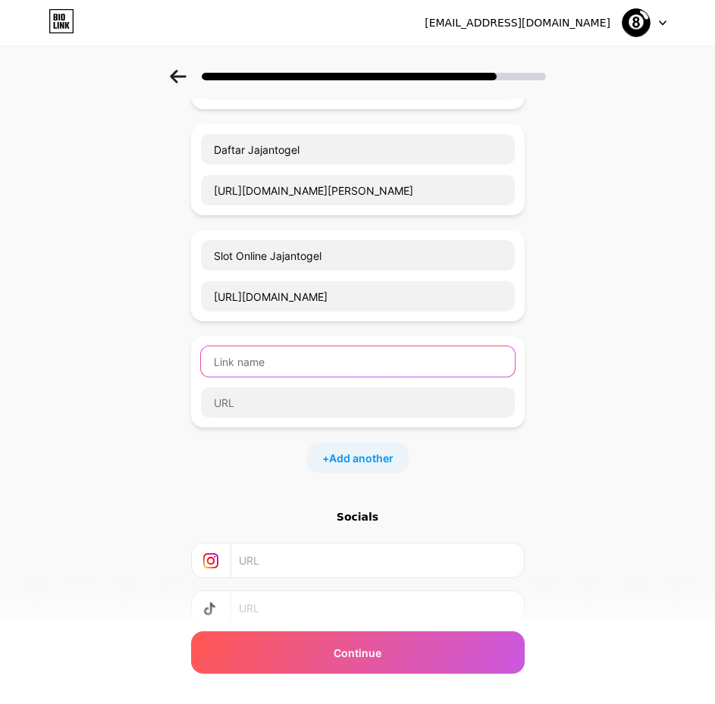
click at [305, 324] on input "text" at bounding box center [358, 361] width 314 height 30
type input "T"
type input "JAJANTOGEL 4D"
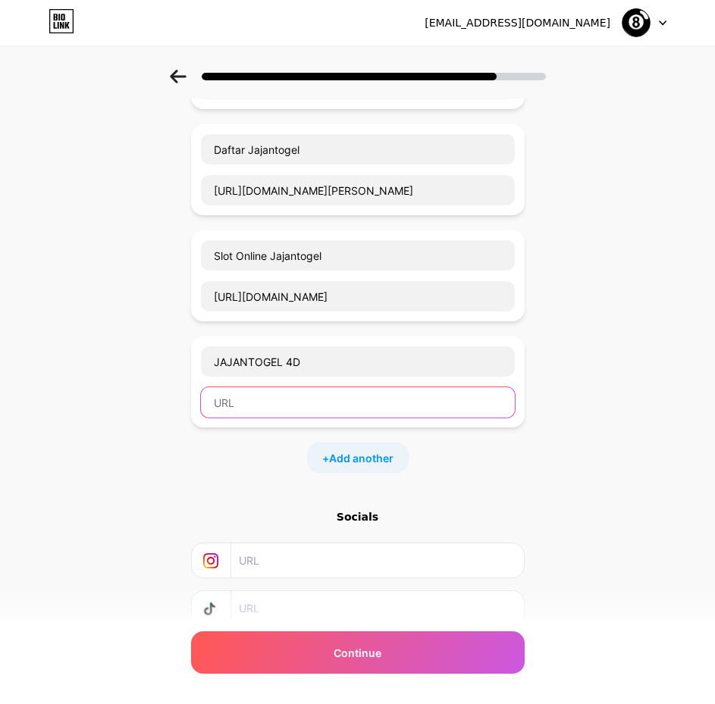
click at [254, 324] on input "text" at bounding box center [358, 402] width 314 height 30
paste input "[URL][DOMAIN_NAME]"
type input "[URL][DOMAIN_NAME]"
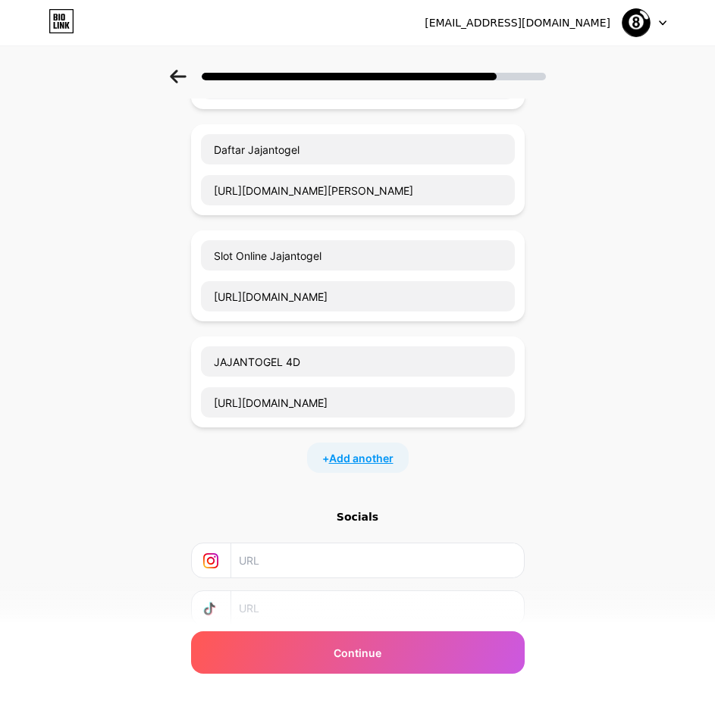
click at [349, 324] on span "Add another" at bounding box center [361, 458] width 64 height 16
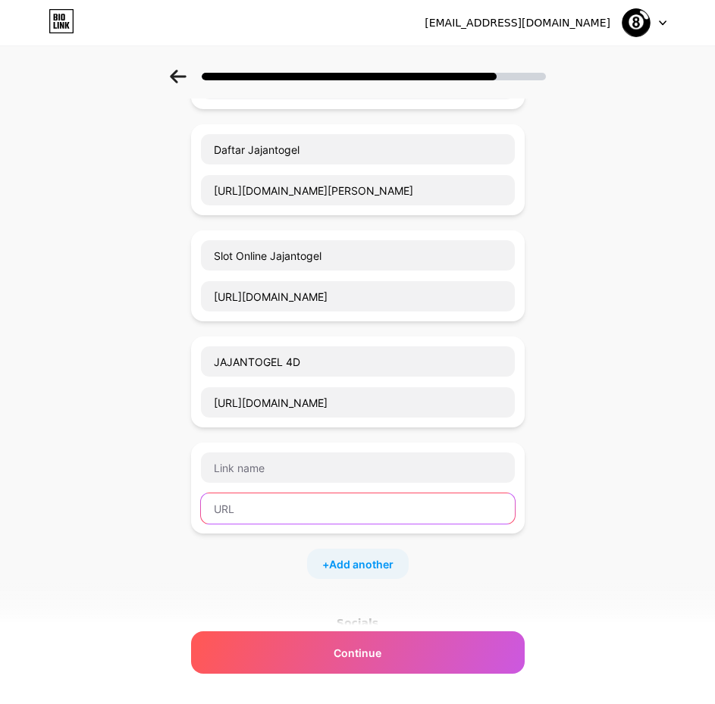
click at [250, 324] on input "text" at bounding box center [358, 508] width 314 height 30
paste input "[URL][DOMAIN_NAME]"
type input "[URL][DOMAIN_NAME]"
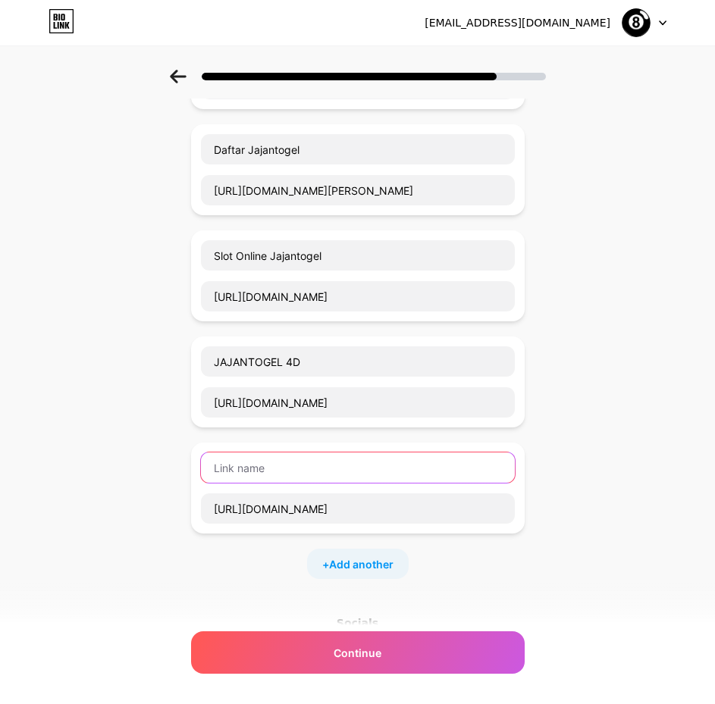
click at [268, 324] on input "text" at bounding box center [358, 467] width 314 height 30
paste input "Bonus Jajantogel"
type input "Bonus Jajantogel"
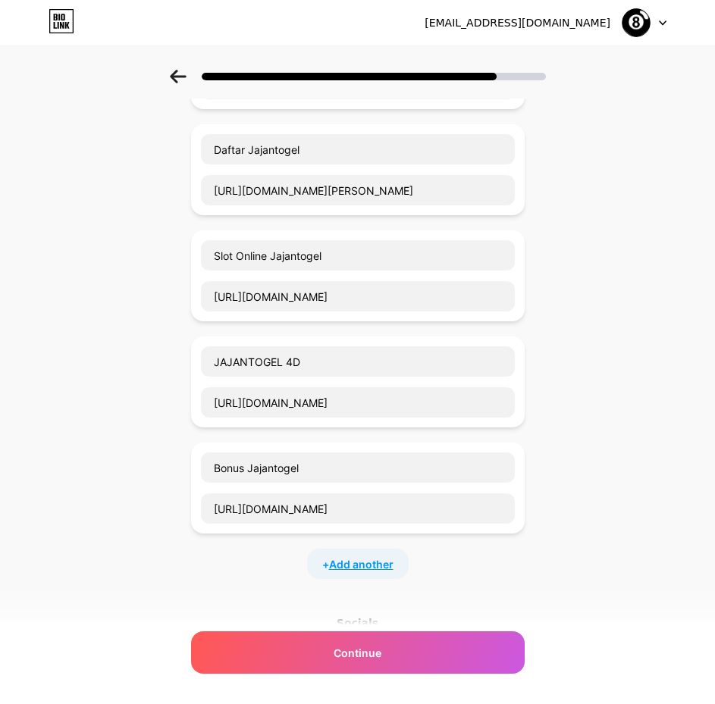
click at [374, 324] on span "Add another" at bounding box center [361, 564] width 64 height 16
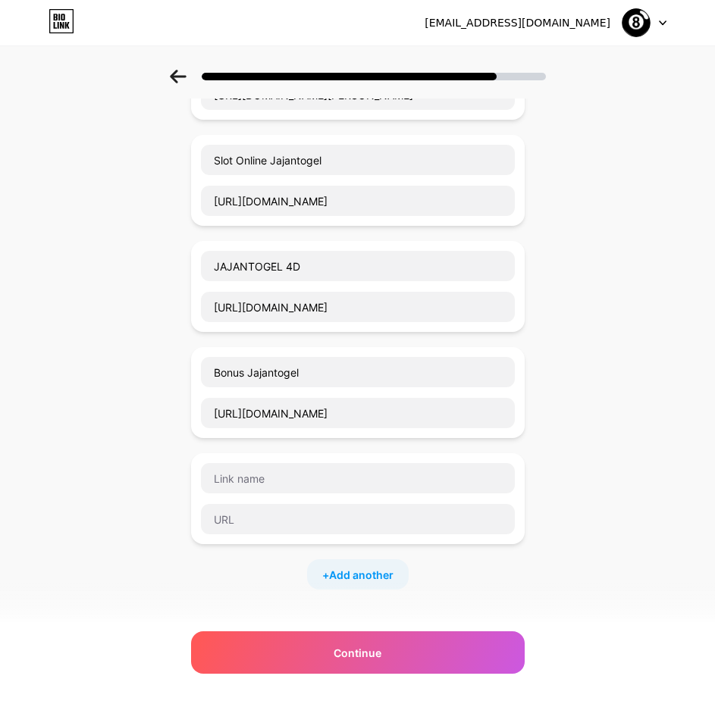
scroll to position [505, 0]
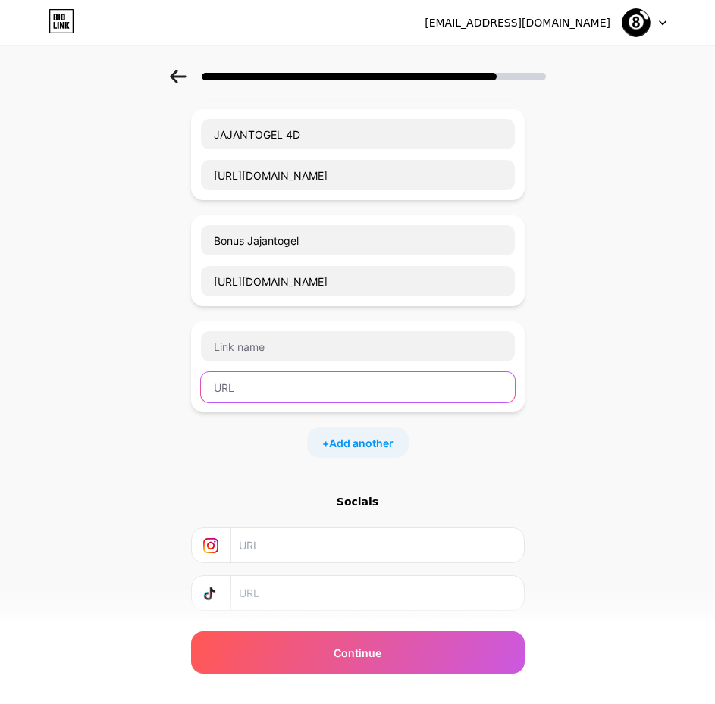
click at [268, 324] on input "text" at bounding box center [358, 387] width 314 height 30
paste input "[URL][DOMAIN_NAME]"
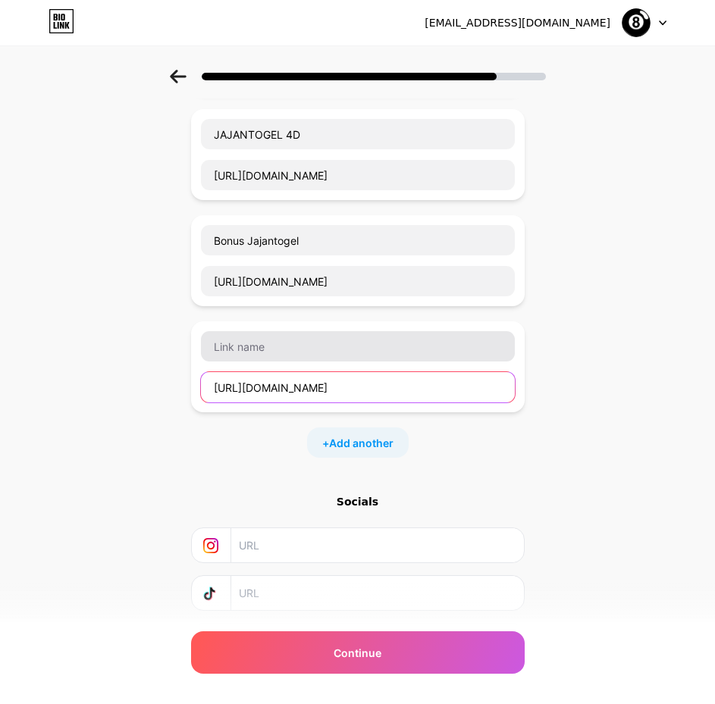
type input "[URL][DOMAIN_NAME]"
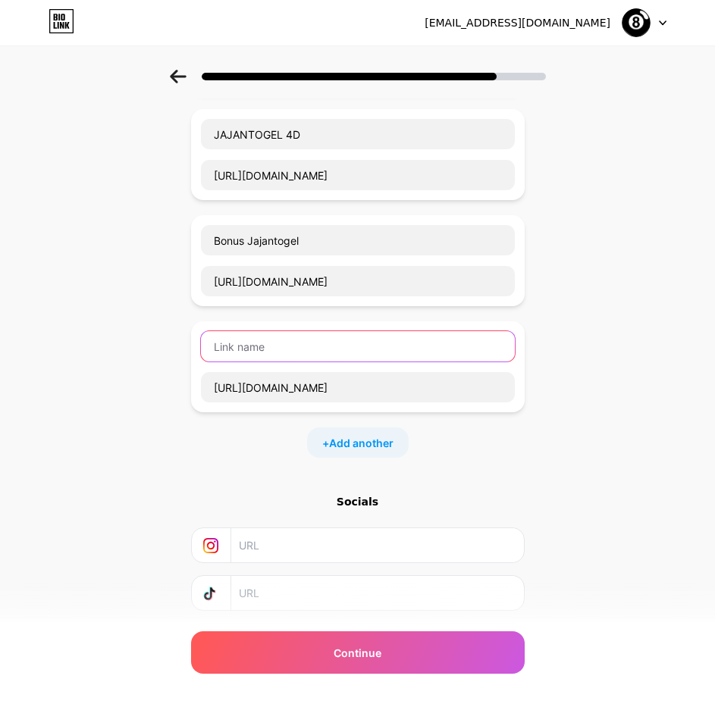
click at [268, 324] on input "text" at bounding box center [358, 346] width 314 height 30
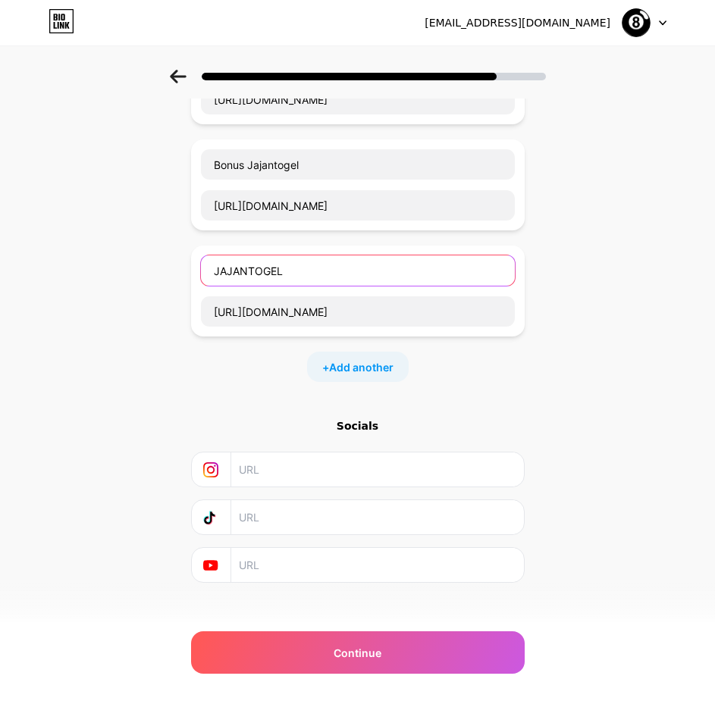
type input "JAJANTOGEL"
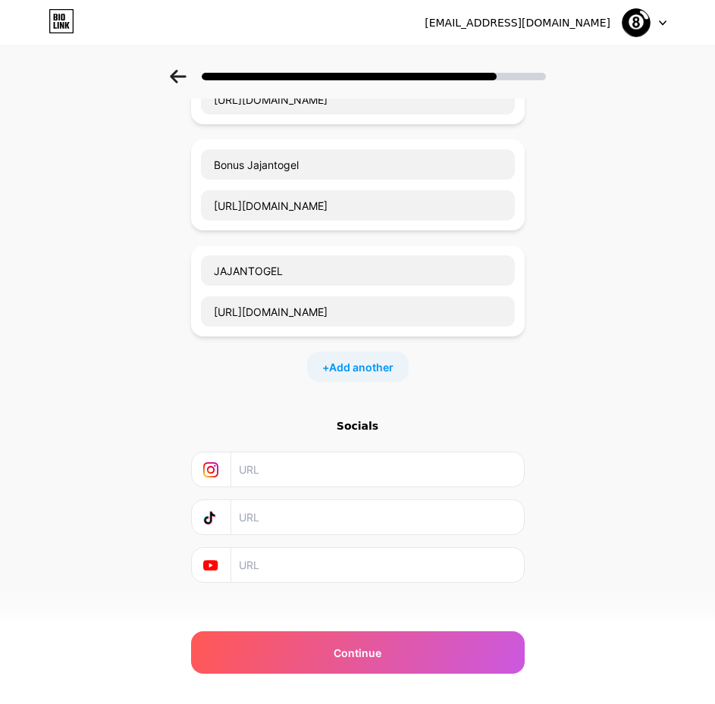
click at [295, 324] on input "text" at bounding box center [376, 469] width 275 height 34
click at [289, 324] on input "text" at bounding box center [376, 469] width 275 height 34
paste input "jajantogel_88"
type input "jajantogel_88"
click at [270, 324] on input "text" at bounding box center [376, 517] width 275 height 34
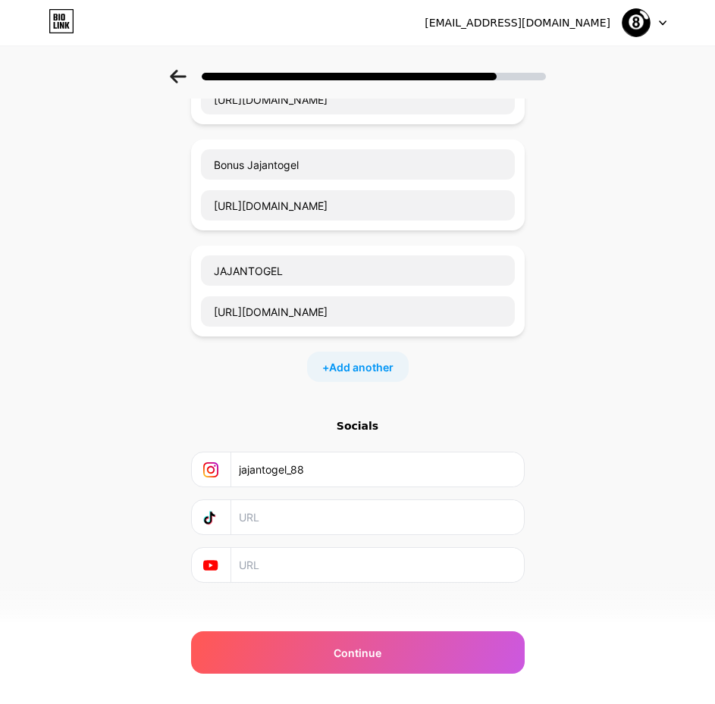
paste input "@[DOMAIN_NAME]"
click at [252, 324] on input "@[DOMAIN_NAME]" at bounding box center [376, 517] width 275 height 34
type input "[DOMAIN_NAME]"
click at [311, 324] on input "text" at bounding box center [376, 565] width 275 height 34
paste input "jajantogelgacor"
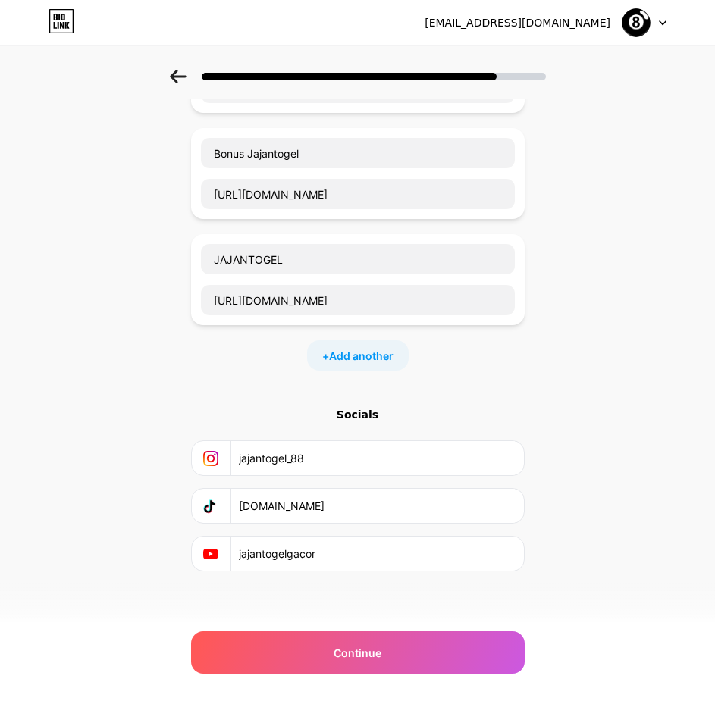
scroll to position [596, 0]
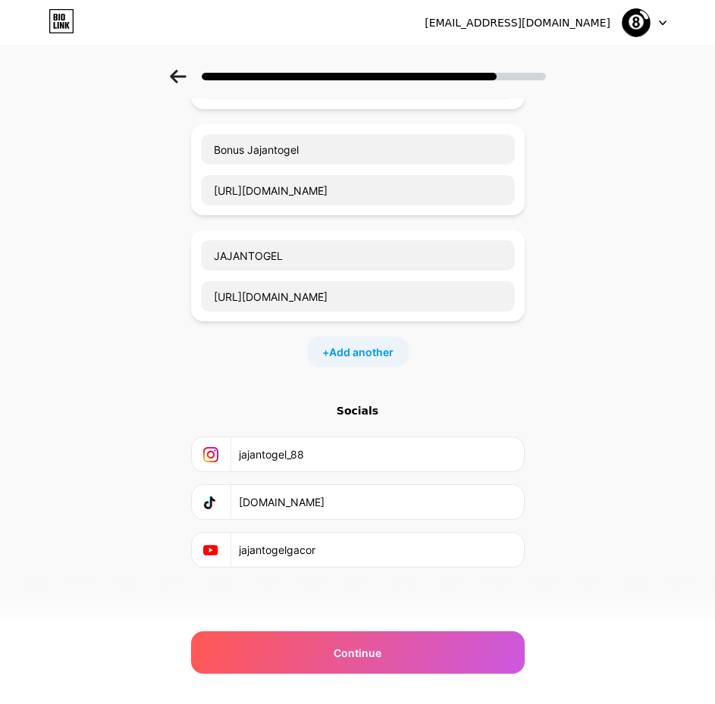
drag, startPoint x: 351, startPoint y: 550, endPoint x: 228, endPoint y: 550, distance: 122.8
click at [228, 324] on div "jajantogelgacor" at bounding box center [358, 550] width 314 height 34
click at [325, 324] on input "jajantogelgacor" at bounding box center [376, 550] width 275 height 34
paste input "[URL][DOMAIN_NAME]"
type input "[URL][DOMAIN_NAME]"
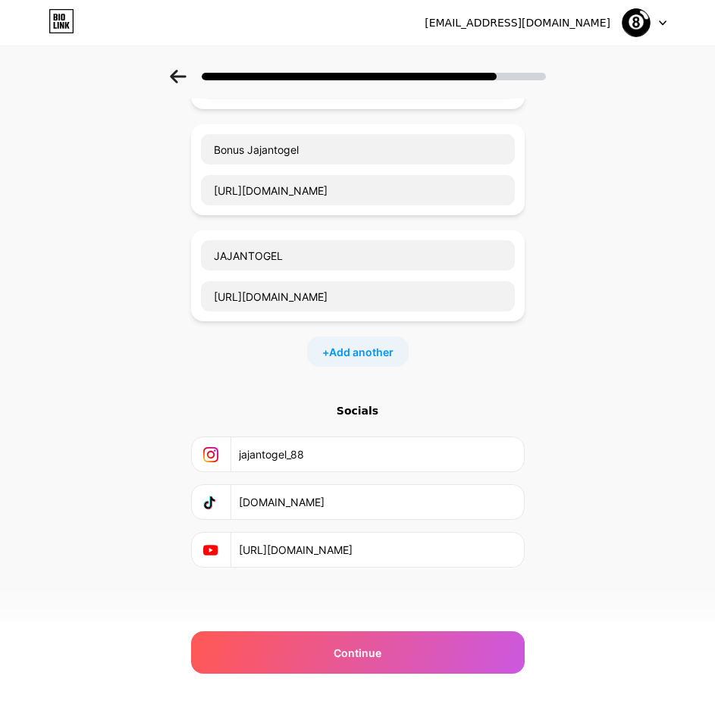
click at [333, 324] on input "[DOMAIN_NAME]" at bounding box center [376, 502] width 275 height 34
click at [330, 324] on input "[DOMAIN_NAME]" at bounding box center [376, 502] width 275 height 34
paste input "[URL][DOMAIN_NAME]"
type input "[URL][EMAIL_ADDRESS][DOMAIN_NAME][DOMAIN_NAME]"
click at [368, 324] on input "jajantogel_88" at bounding box center [376, 454] width 275 height 34
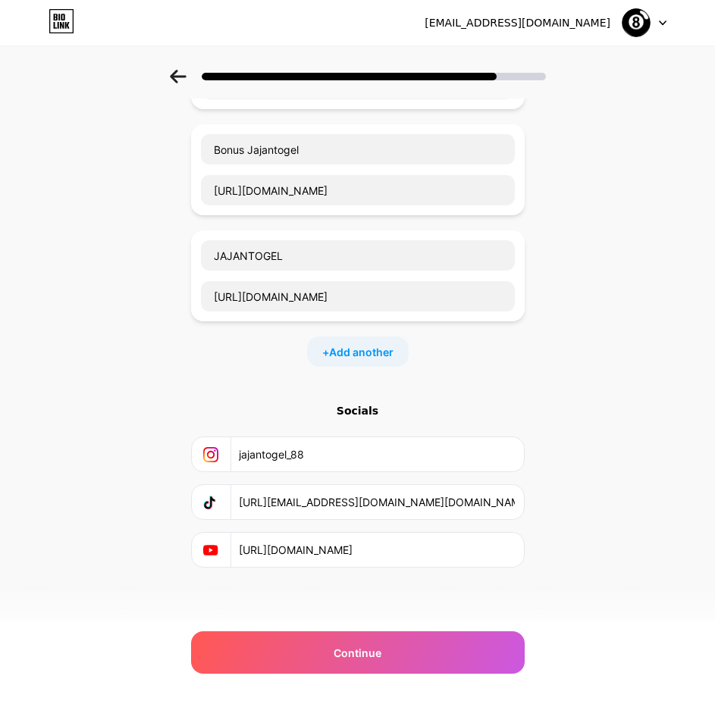
paste input "[URL][DOMAIN_NAME]"
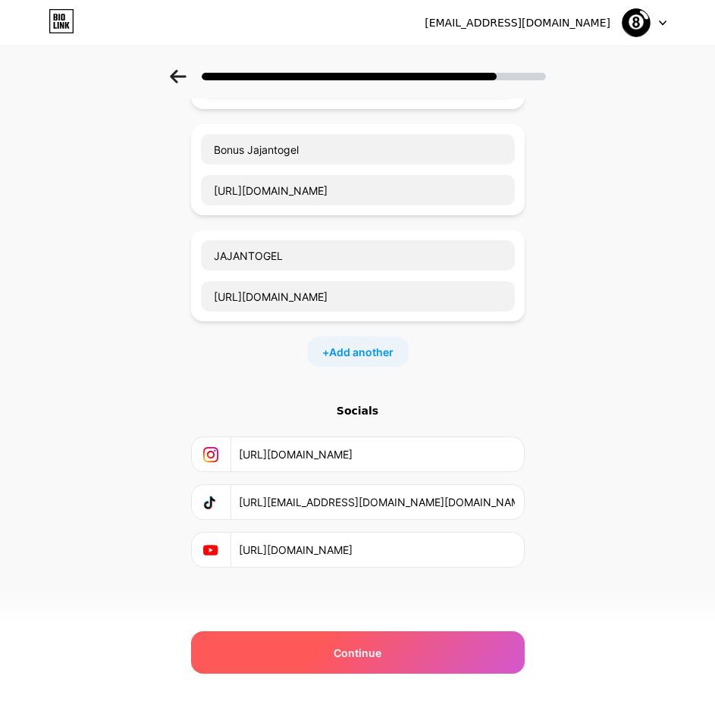
type input "[URL][DOMAIN_NAME]"
click at [398, 324] on div "Continue" at bounding box center [357, 652] width 333 height 42
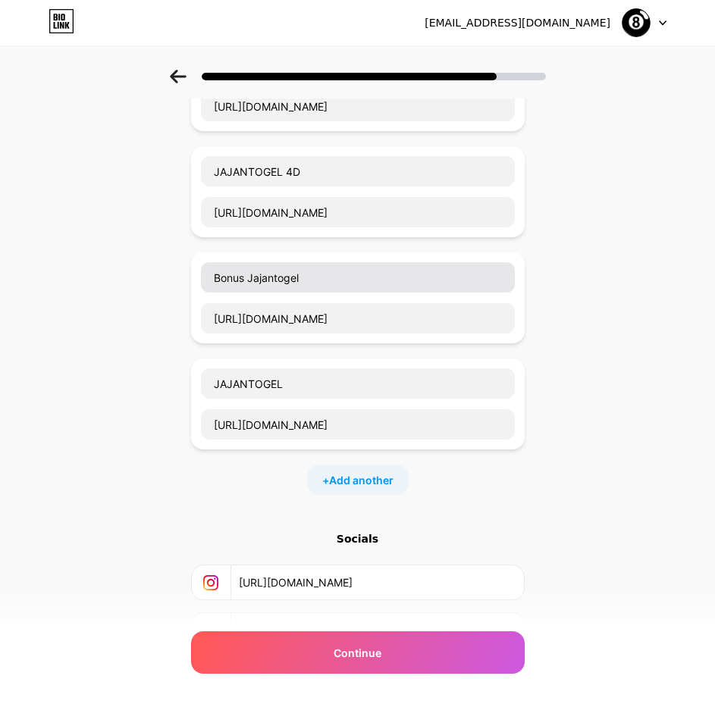
scroll to position [444, 0]
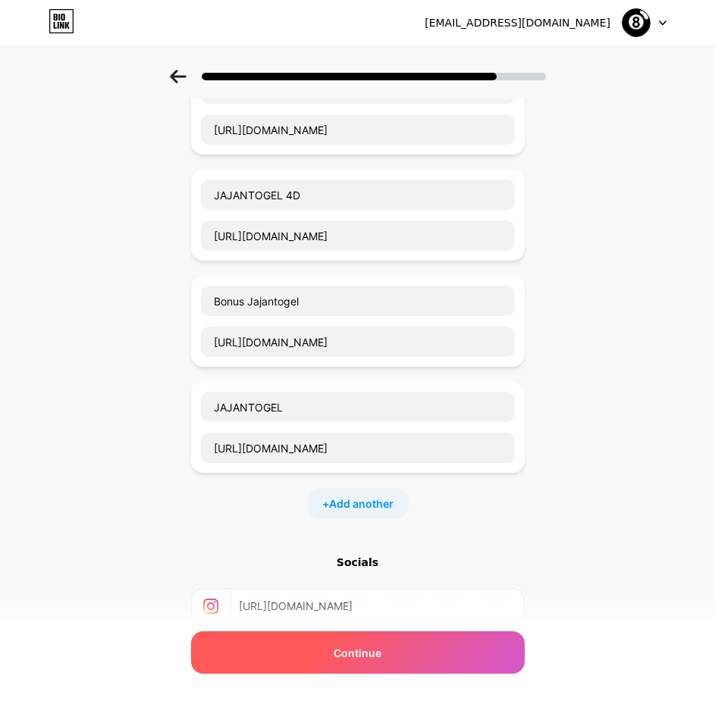
click at [352, 324] on span "Continue" at bounding box center [357, 653] width 48 height 16
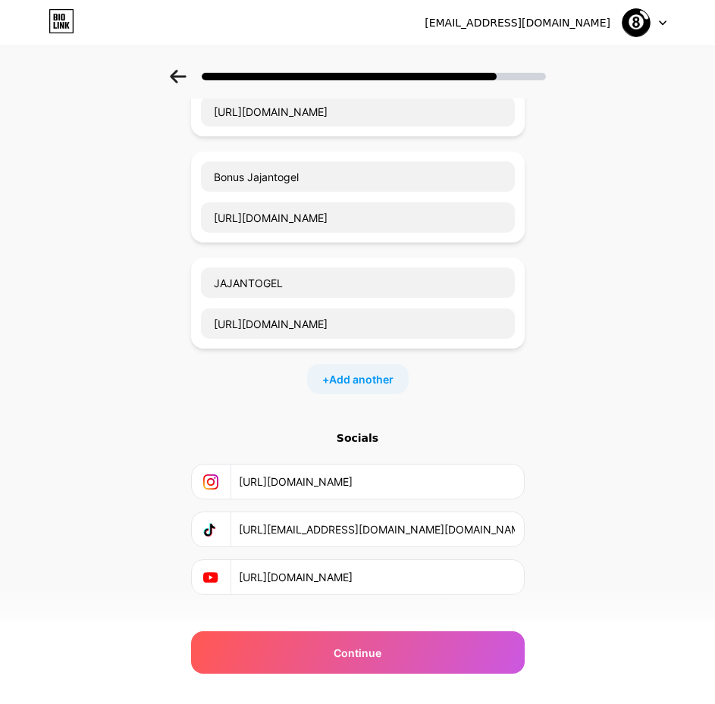
scroll to position [596, 0]
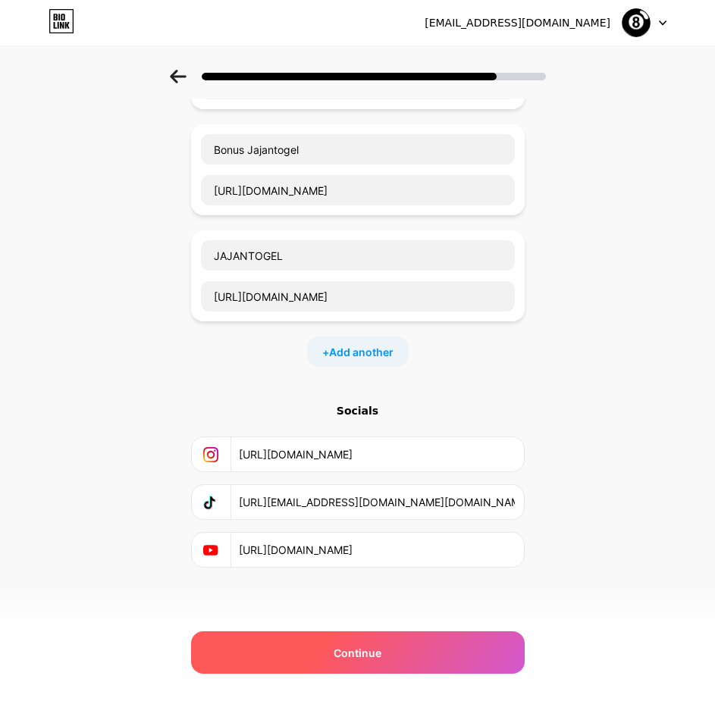
drag, startPoint x: 380, startPoint y: 637, endPoint x: 368, endPoint y: 642, distance: 12.5
click at [378, 324] on div "Continue" at bounding box center [357, 652] width 333 height 42
click at [362, 324] on span "Continue" at bounding box center [357, 653] width 48 height 16
click at [360, 324] on span "Continue" at bounding box center [357, 653] width 48 height 16
click at [359, 324] on span "Continue" at bounding box center [357, 653] width 48 height 16
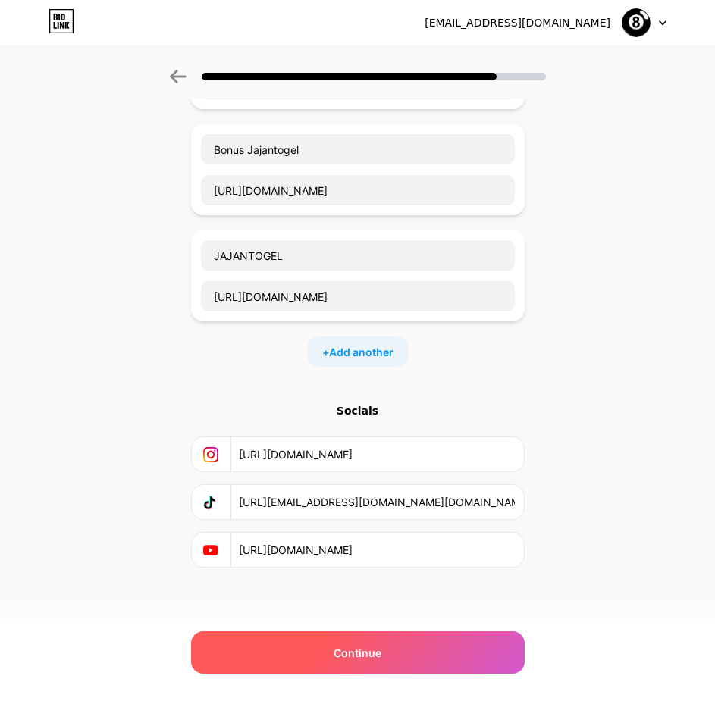
click at [362, 324] on span "Continue" at bounding box center [357, 653] width 48 height 16
click at [365, 324] on span "Continue" at bounding box center [357, 653] width 48 height 16
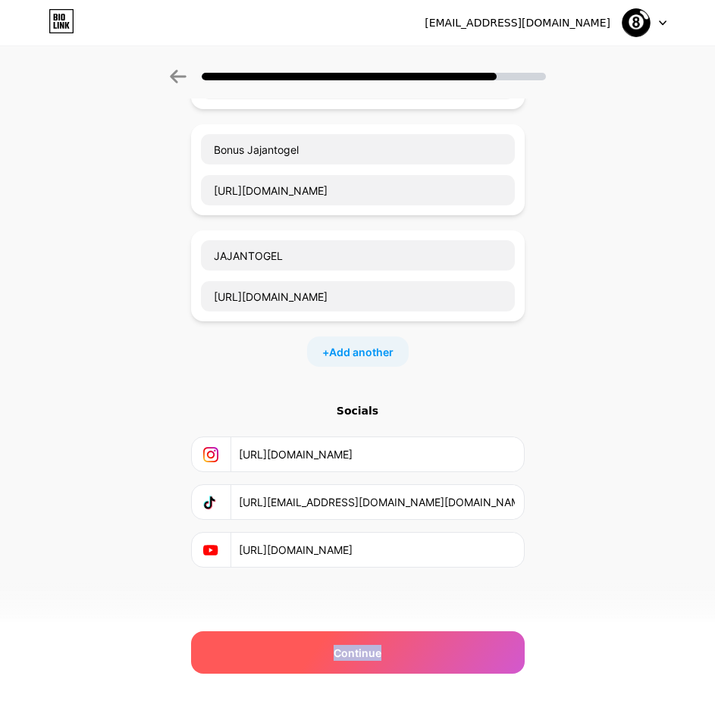
click at [365, 324] on span "Continue" at bounding box center [357, 653] width 48 height 16
click at [367, 324] on span "Continue" at bounding box center [357, 653] width 48 height 16
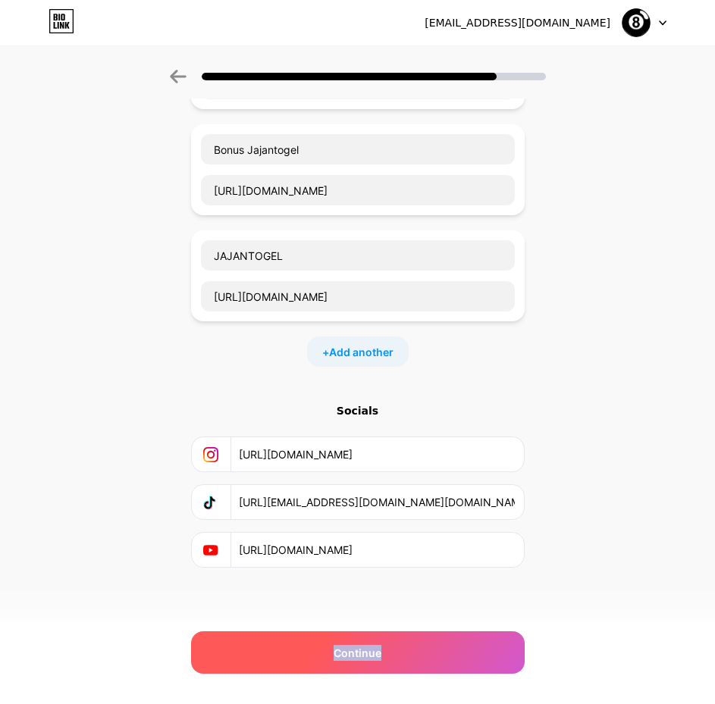
click at [367, 324] on span "Continue" at bounding box center [357, 653] width 48 height 16
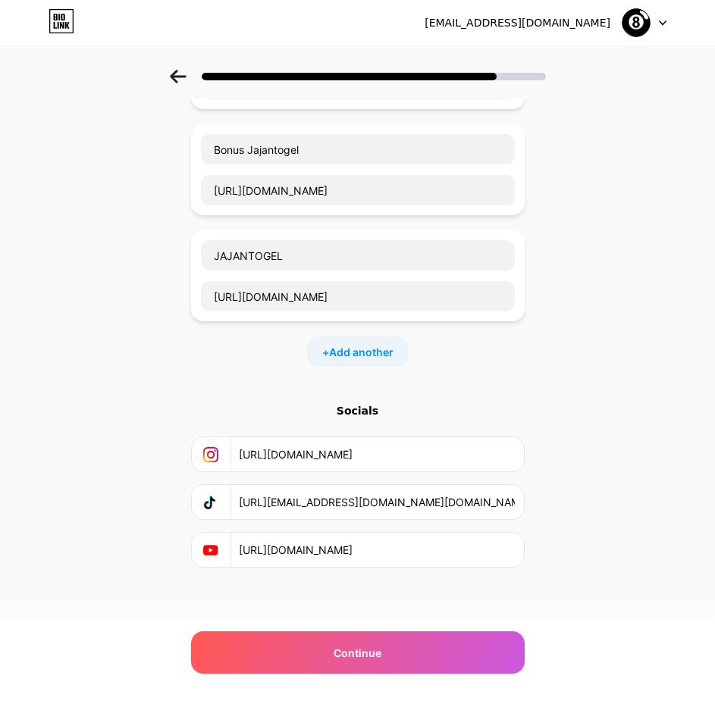
click at [181, 80] on icon at bounding box center [178, 77] width 16 height 14
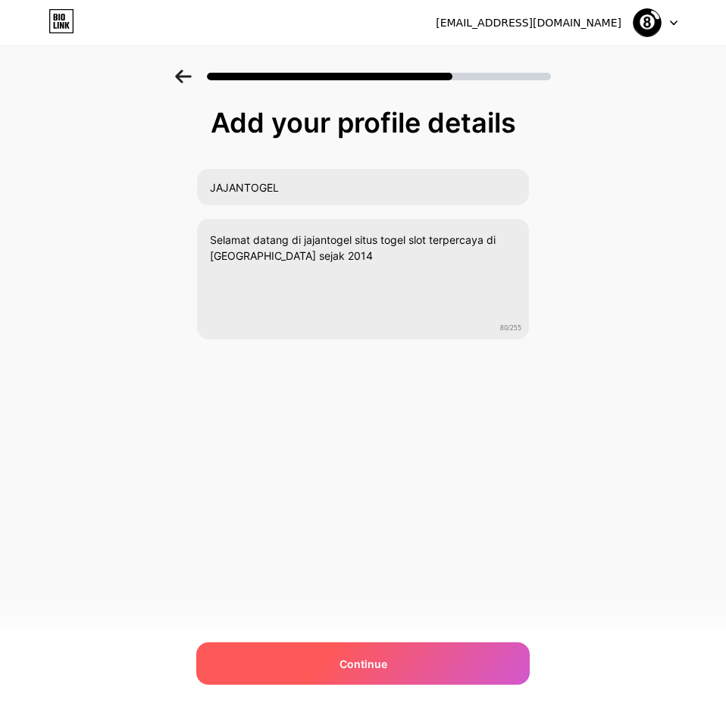
click at [420, 324] on div "Continue" at bounding box center [362, 664] width 333 height 42
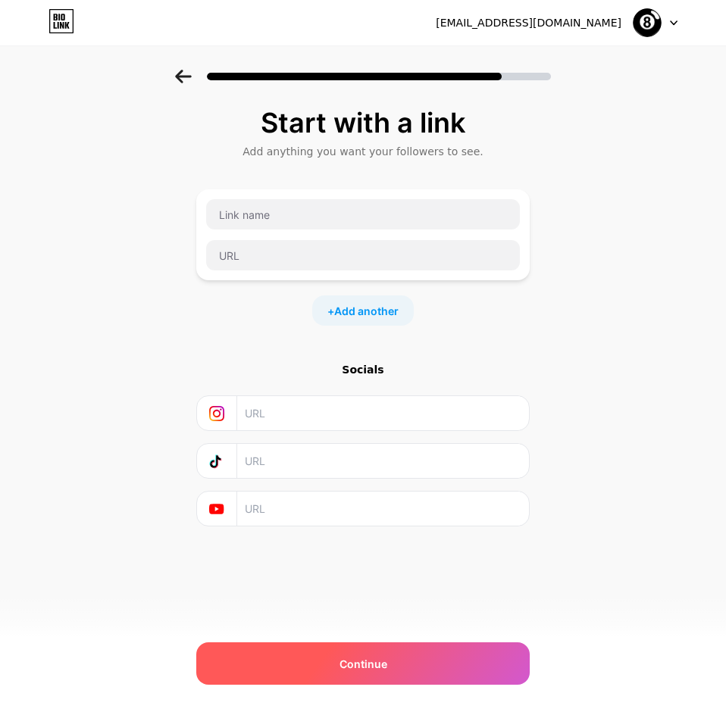
click at [384, 324] on span "Continue" at bounding box center [363, 664] width 48 height 16
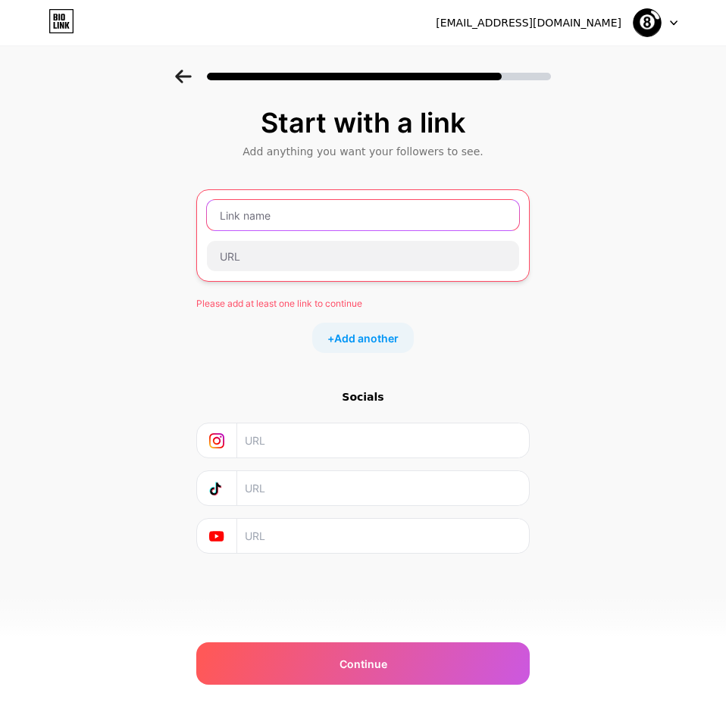
click at [293, 208] on input "text" at bounding box center [363, 215] width 312 height 30
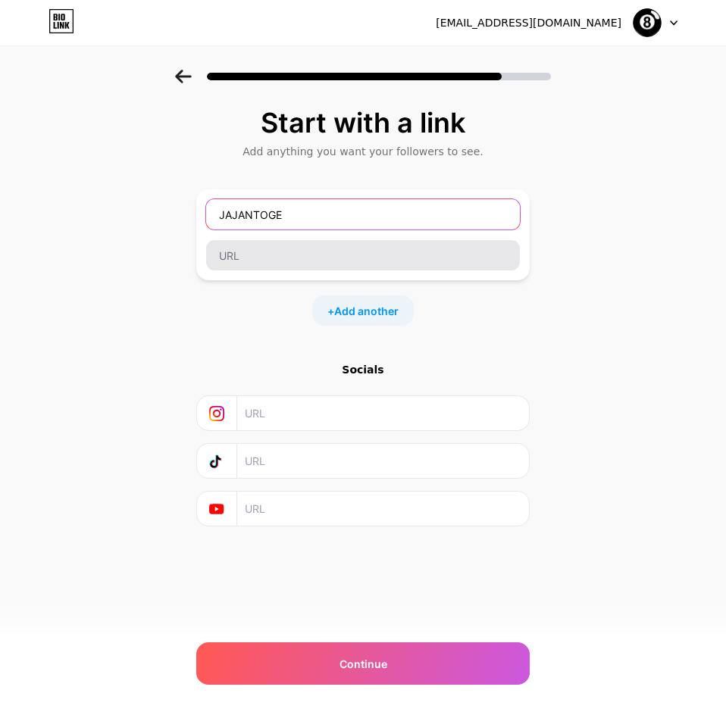
type input "JAJANTOGEL"
type input "s"
type input "Situs Toto Jajantogel"
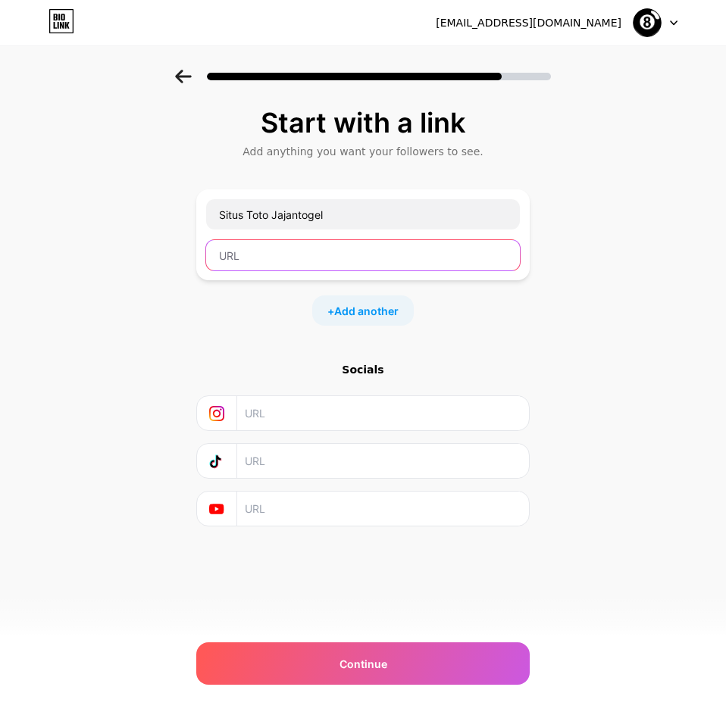
click at [417, 247] on input "text" at bounding box center [363, 255] width 314 height 30
click at [254, 263] on input "text" at bounding box center [363, 255] width 314 height 30
paste input "[URL][DOMAIN_NAME]"
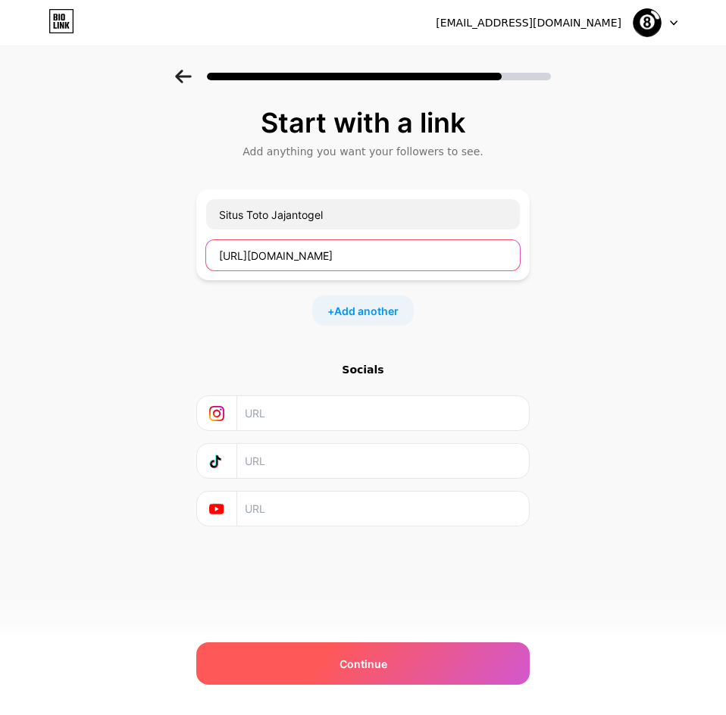
type input "[URL][DOMAIN_NAME]"
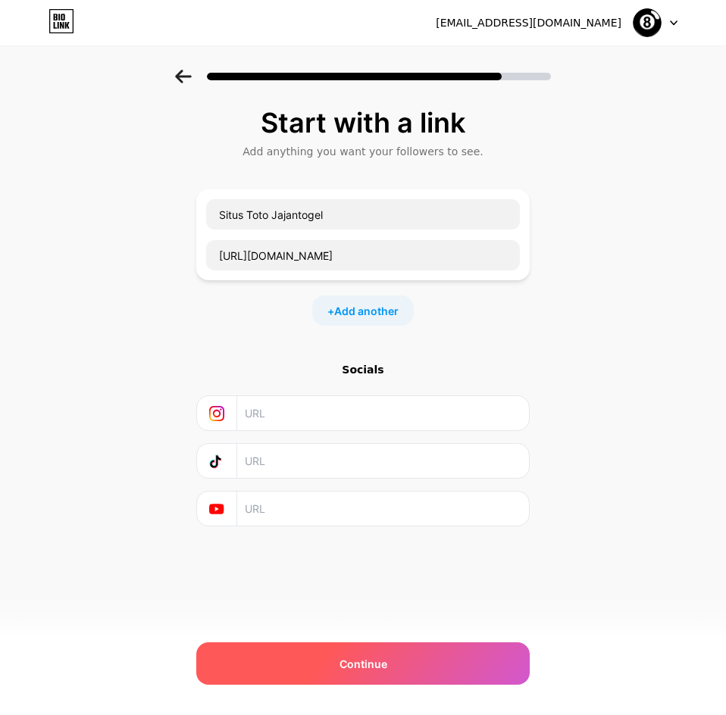
click at [361, 324] on span "Continue" at bounding box center [363, 664] width 48 height 16
click at [362, 324] on span "Continue" at bounding box center [363, 664] width 48 height 16
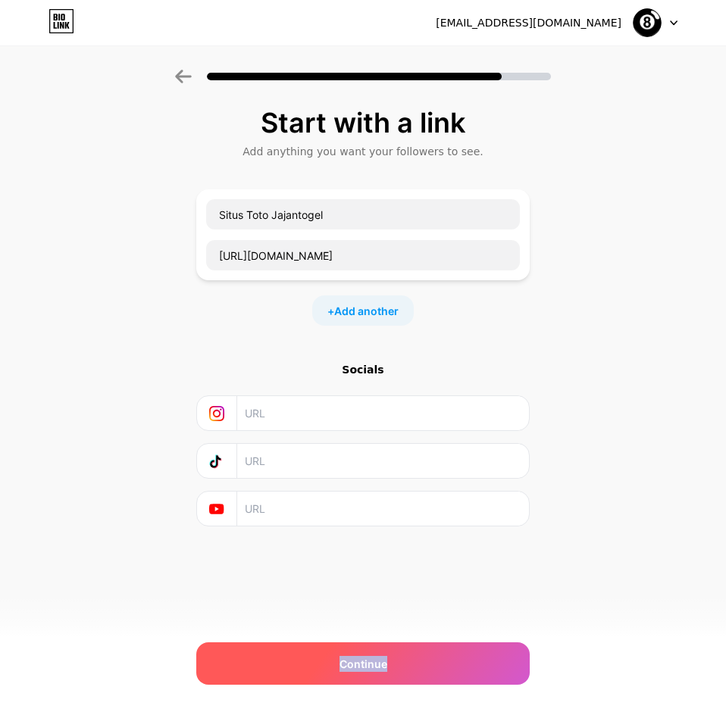
click at [362, 324] on span "Continue" at bounding box center [363, 664] width 48 height 16
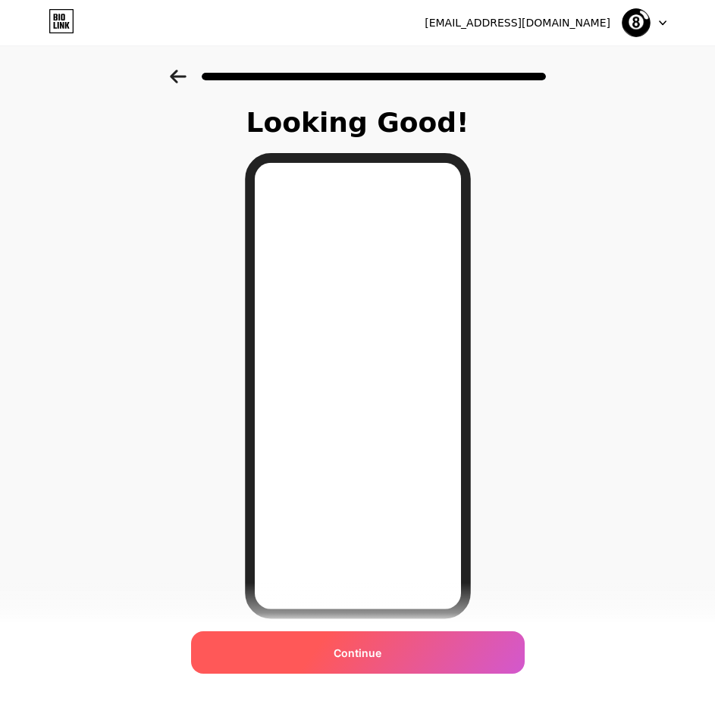
click at [370, 324] on span "Continue" at bounding box center [357, 653] width 48 height 16
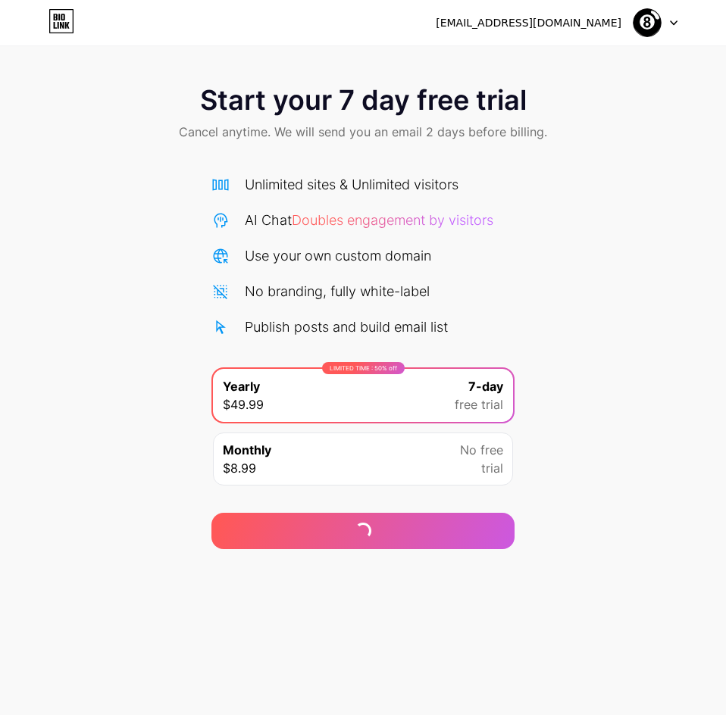
click at [372, 324] on div "Monthly $8.99 No free trial" at bounding box center [363, 459] width 300 height 53
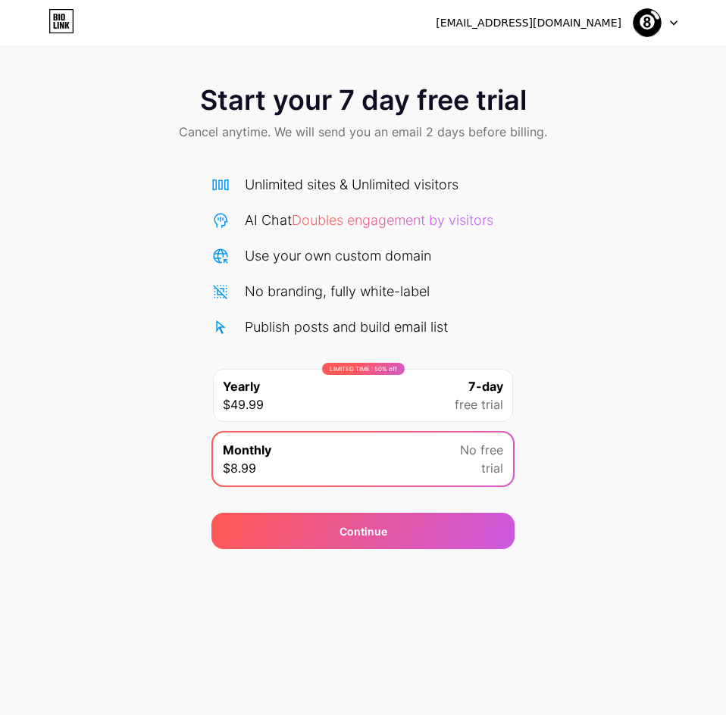
click at [369, 324] on div "LIMITED TIME : 50% off Yearly $49.99 7-day free trial" at bounding box center [363, 395] width 300 height 53
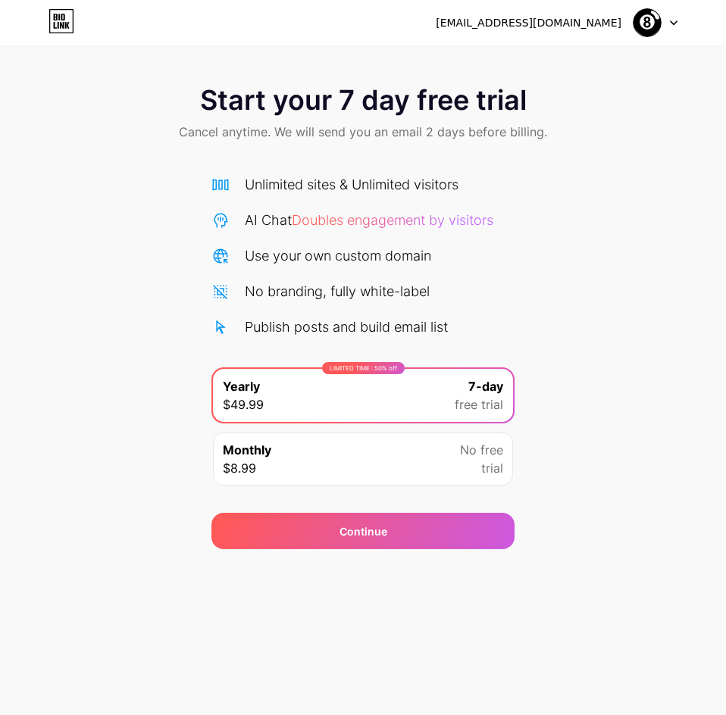
click at [523, 308] on div "Start your 7 day free trial Cancel anytime. We will send you an email 2 days be…" at bounding box center [363, 310] width 726 height 480
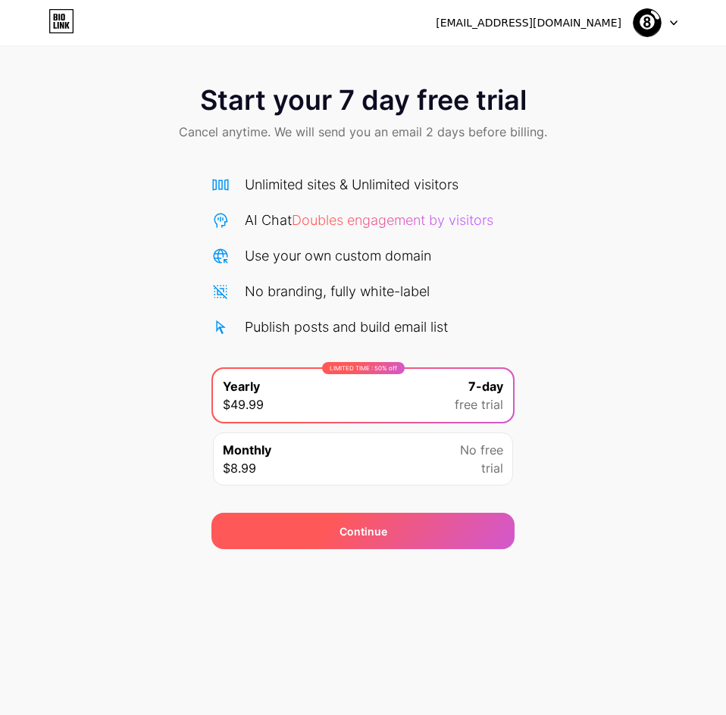
click at [475, 324] on div "Continue" at bounding box center [362, 531] width 303 height 36
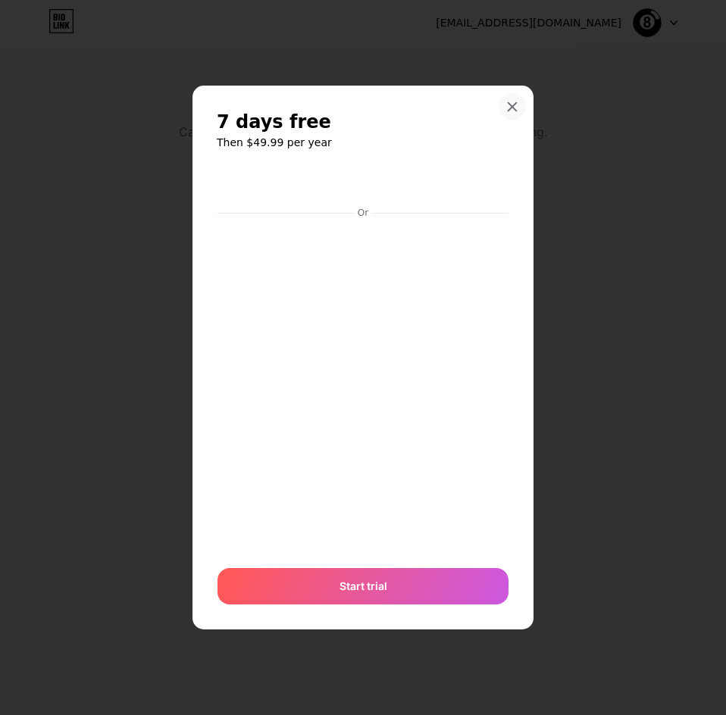
click at [515, 110] on icon at bounding box center [512, 107] width 8 height 8
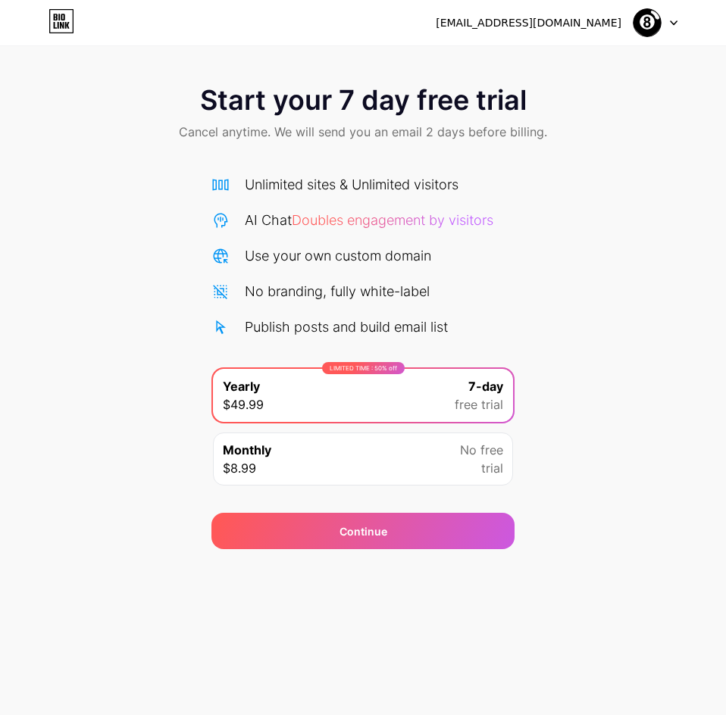
click at [57, 25] on icon at bounding box center [61, 21] width 26 height 24
drag, startPoint x: 396, startPoint y: 209, endPoint x: 333, endPoint y: 230, distance: 66.1
click at [396, 210] on div "Unlimited sites & Unlimited visitors AI Chat Doubles engagement by visitors Use…" at bounding box center [362, 255] width 303 height 163
click at [333, 230] on div "AI Chat Doubles engagement by visitors" at bounding box center [369, 220] width 249 height 20
drag, startPoint x: 332, startPoint y: 230, endPoint x: 296, endPoint y: 298, distance: 76.6
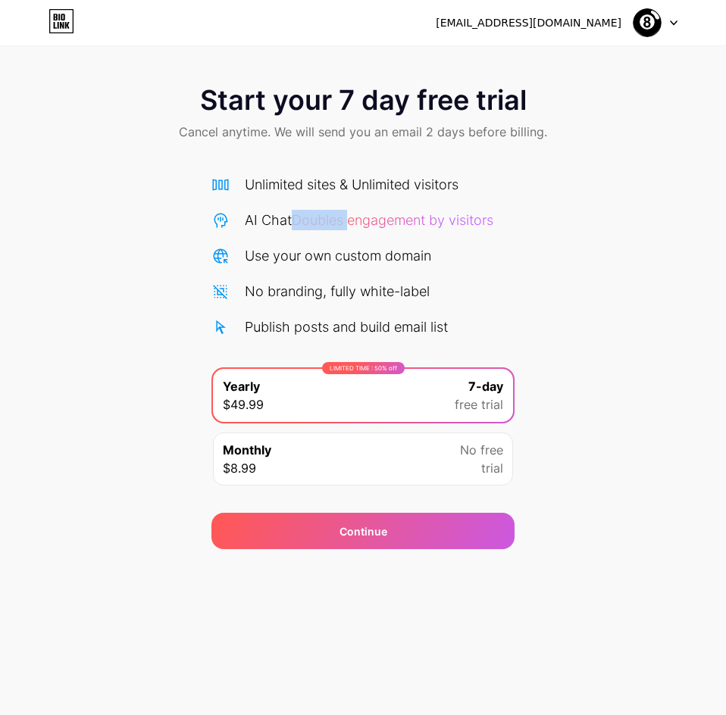
click at [331, 230] on div "Unlimited sites & Unlimited visitors AI Chat Doubles engagement by visitors Use…" at bounding box center [362, 255] width 303 height 163
click at [293, 305] on div "Unlimited sites & Unlimited visitors AI Chat Doubles engagement by visitors Use…" at bounding box center [362, 255] width 303 height 163
click at [289, 305] on div "Unlimited sites & Unlimited visitors AI Chat Doubles engagement by visitors Use…" at bounding box center [362, 255] width 303 height 163
drag, startPoint x: 287, startPoint y: 334, endPoint x: 279, endPoint y: 335, distance: 8.4
click at [286, 324] on div "Publish posts and build email list" at bounding box center [346, 327] width 203 height 20
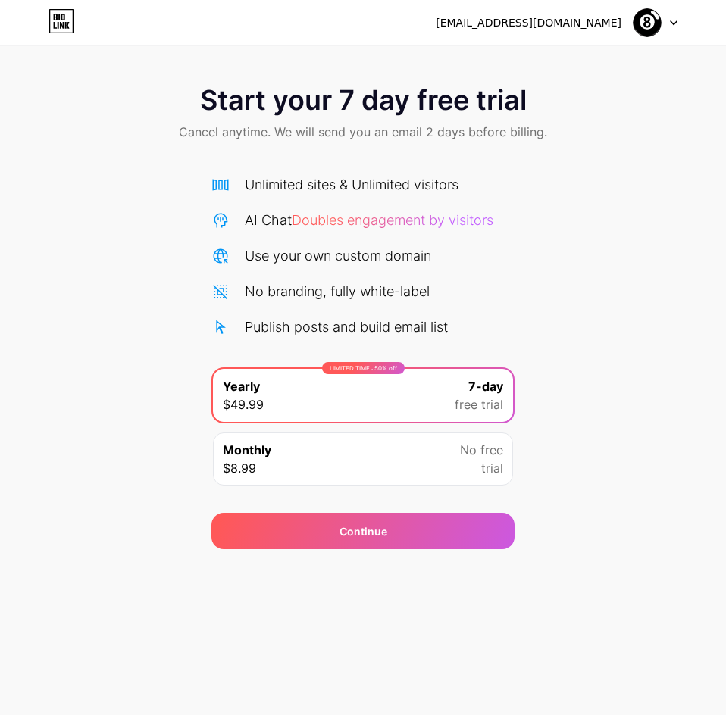
drag, startPoint x: 279, startPoint y: 335, endPoint x: 268, endPoint y: 333, distance: 10.7
click at [277, 324] on div "Publish posts and build email list" at bounding box center [346, 327] width 203 height 20
click at [247, 323] on div "Publish posts and build email list" at bounding box center [346, 327] width 203 height 20
drag, startPoint x: 230, startPoint y: 324, endPoint x: 223, endPoint y: 327, distance: 8.2
click at [225, 324] on div "Publish posts and build email list" at bounding box center [362, 327] width 303 height 20
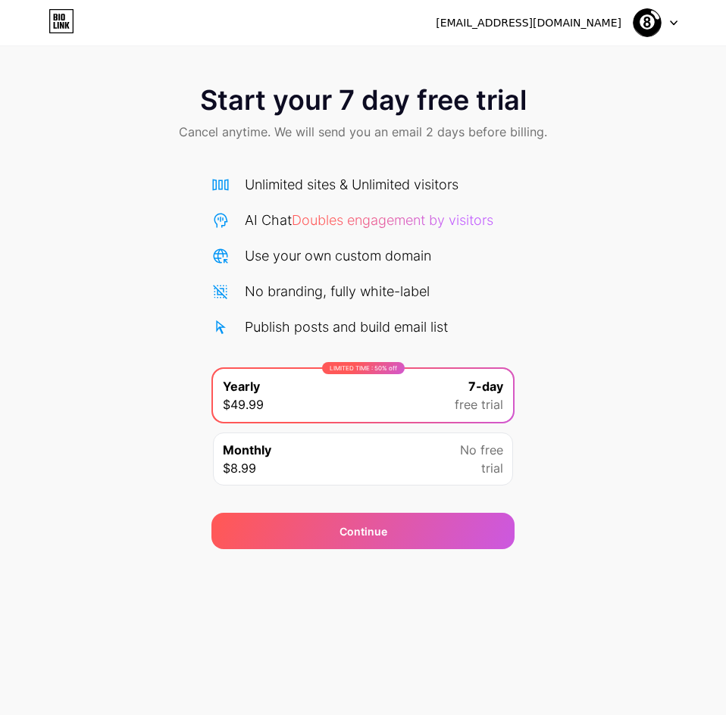
drag, startPoint x: 223, startPoint y: 327, endPoint x: 274, endPoint y: 356, distance: 59.0
click at [228, 324] on icon at bounding box center [220, 327] width 18 height 18
click at [368, 324] on div "Monthly $8.99 No free trial" at bounding box center [363, 459] width 300 height 53
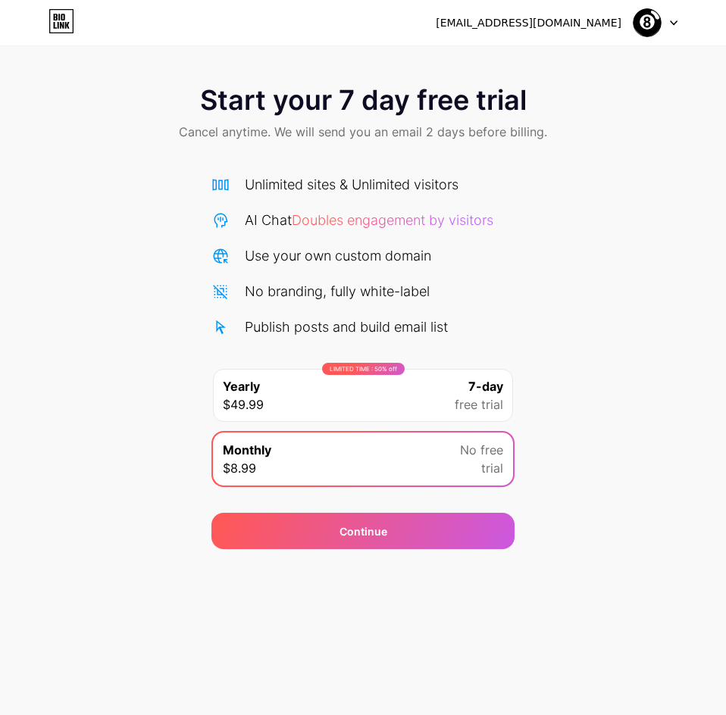
click at [324, 324] on div "[EMAIL_ADDRESS][DOMAIN_NAME] Logout Link Copied Start your 7 day free trial Can…" at bounding box center [363, 357] width 726 height 715
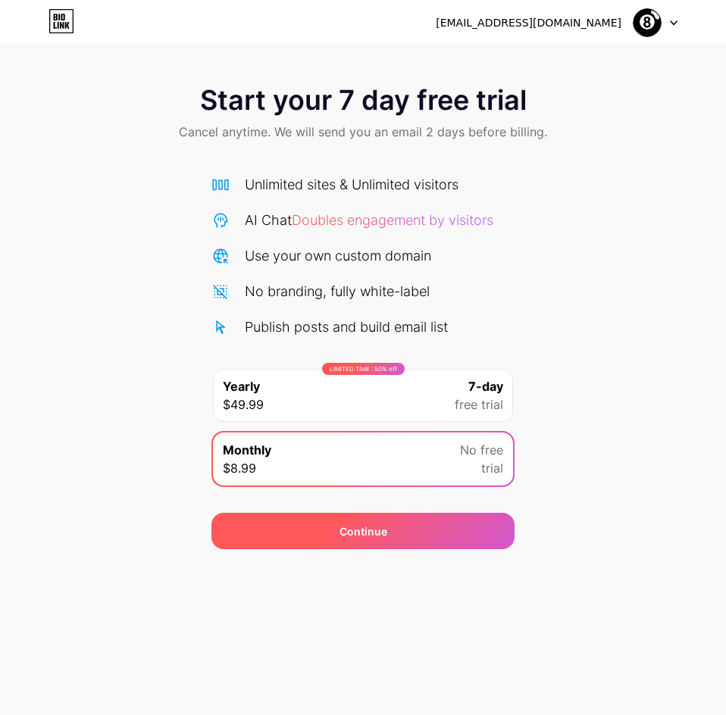
click at [327, 324] on div "Continue" at bounding box center [362, 531] width 303 height 36
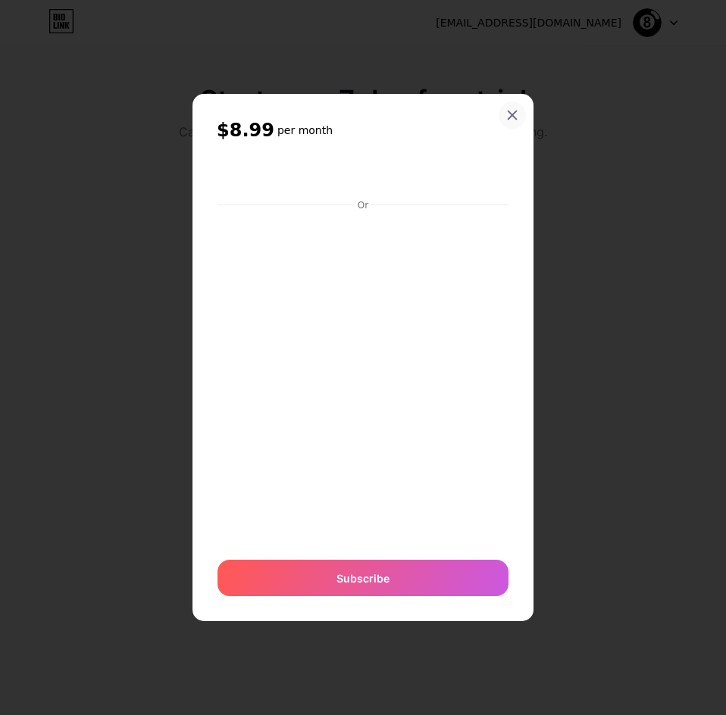
click at [521, 116] on div at bounding box center [512, 115] width 27 height 27
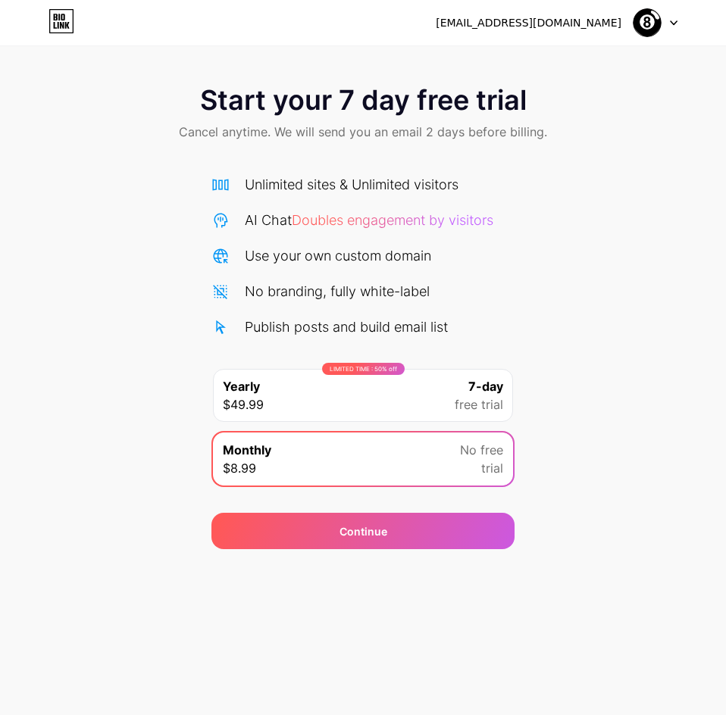
click at [649, 25] on img at bounding box center [647, 22] width 29 height 29
click at [548, 60] on li "Logout" at bounding box center [583, 62] width 188 height 41
click at [535, 60] on li "Logout" at bounding box center [583, 62] width 188 height 41
